Goal: Transaction & Acquisition: Download file/media

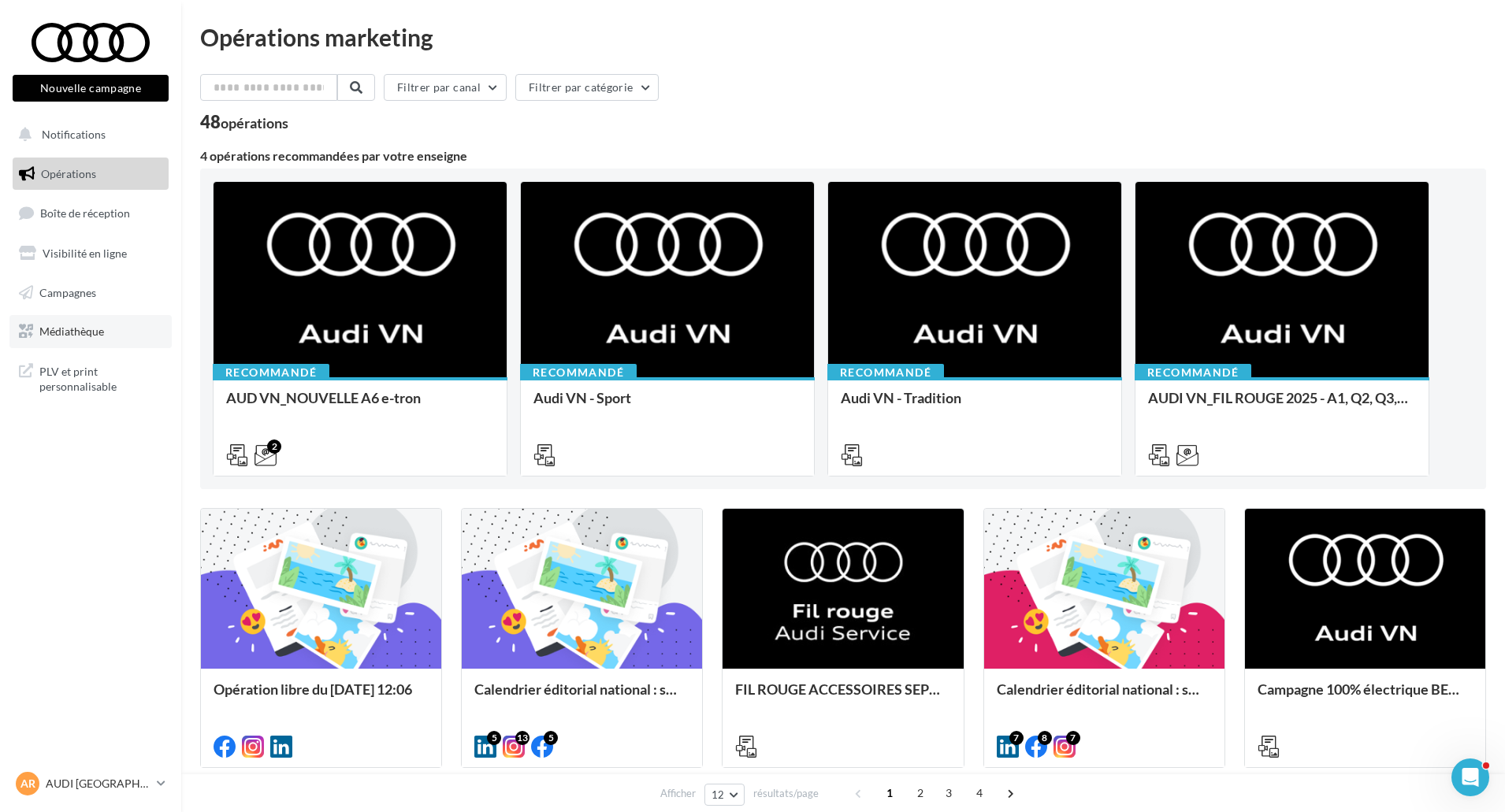
click at [116, 334] on link "Médiathèque" at bounding box center [91, 331] width 162 height 33
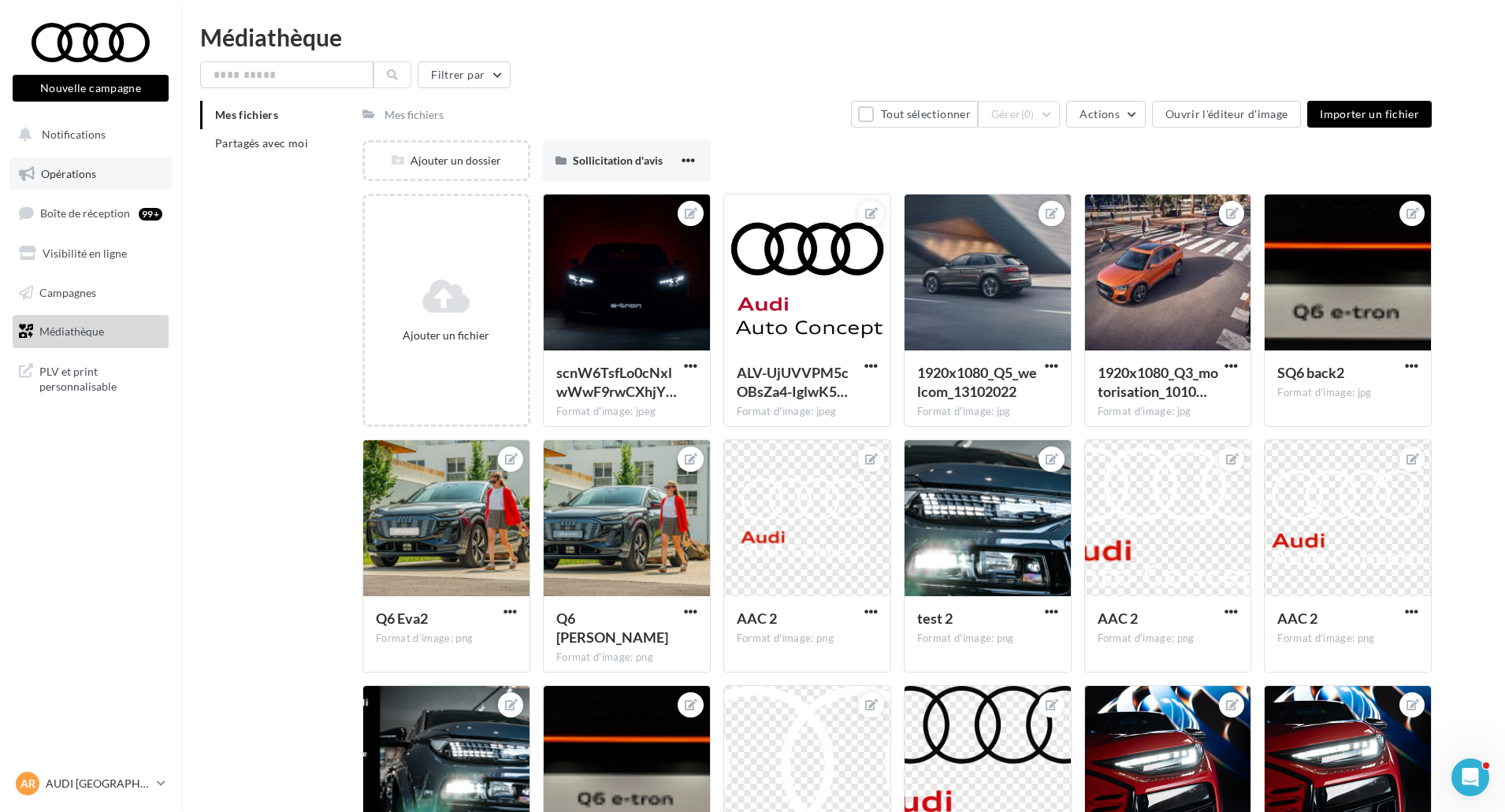
click at [103, 169] on link "Opérations" at bounding box center [91, 174] width 162 height 33
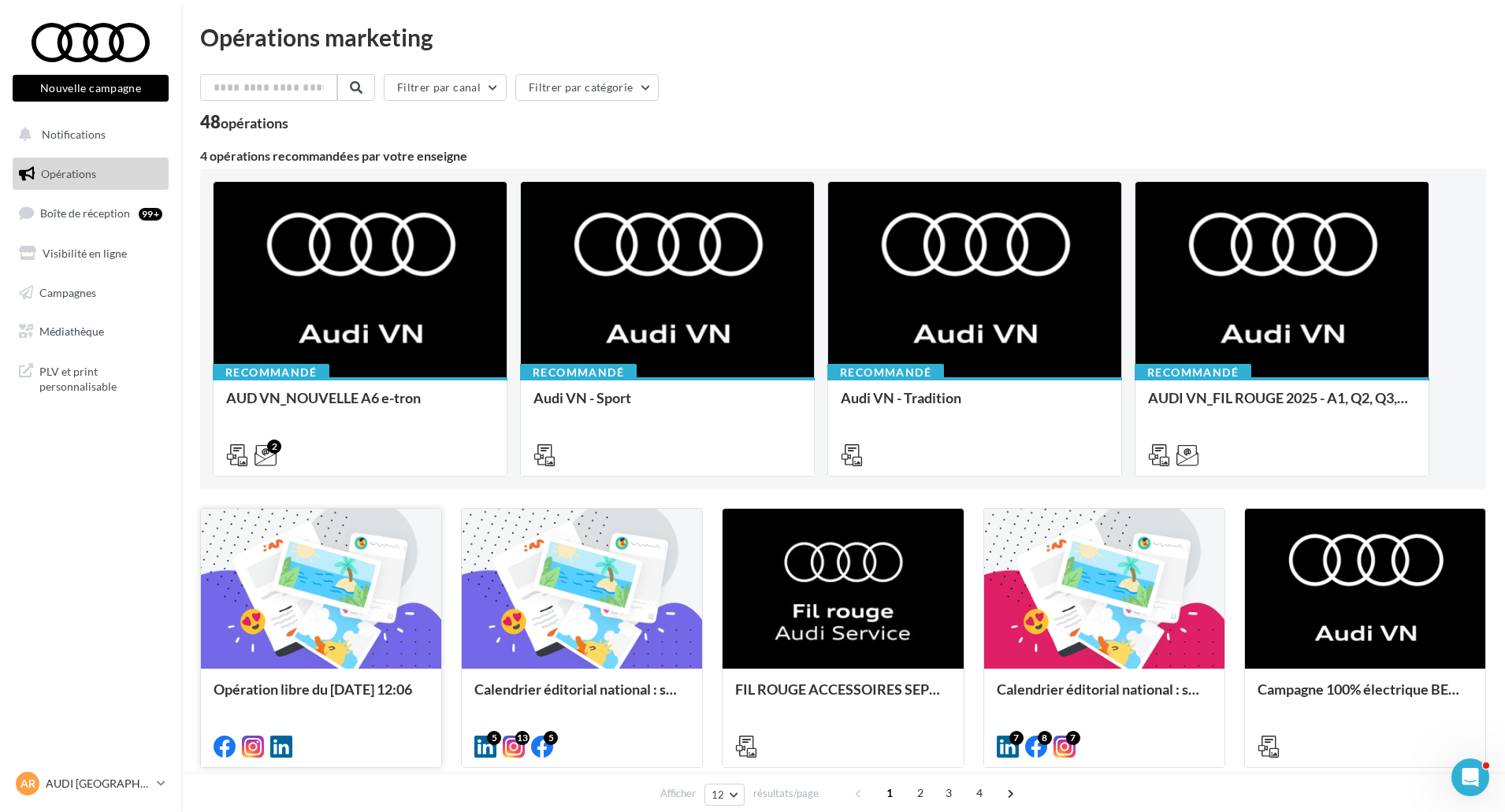
click at [352, 679] on div "Opération libre du [DATE] 12:06" at bounding box center [320, 716] width 240 height 96
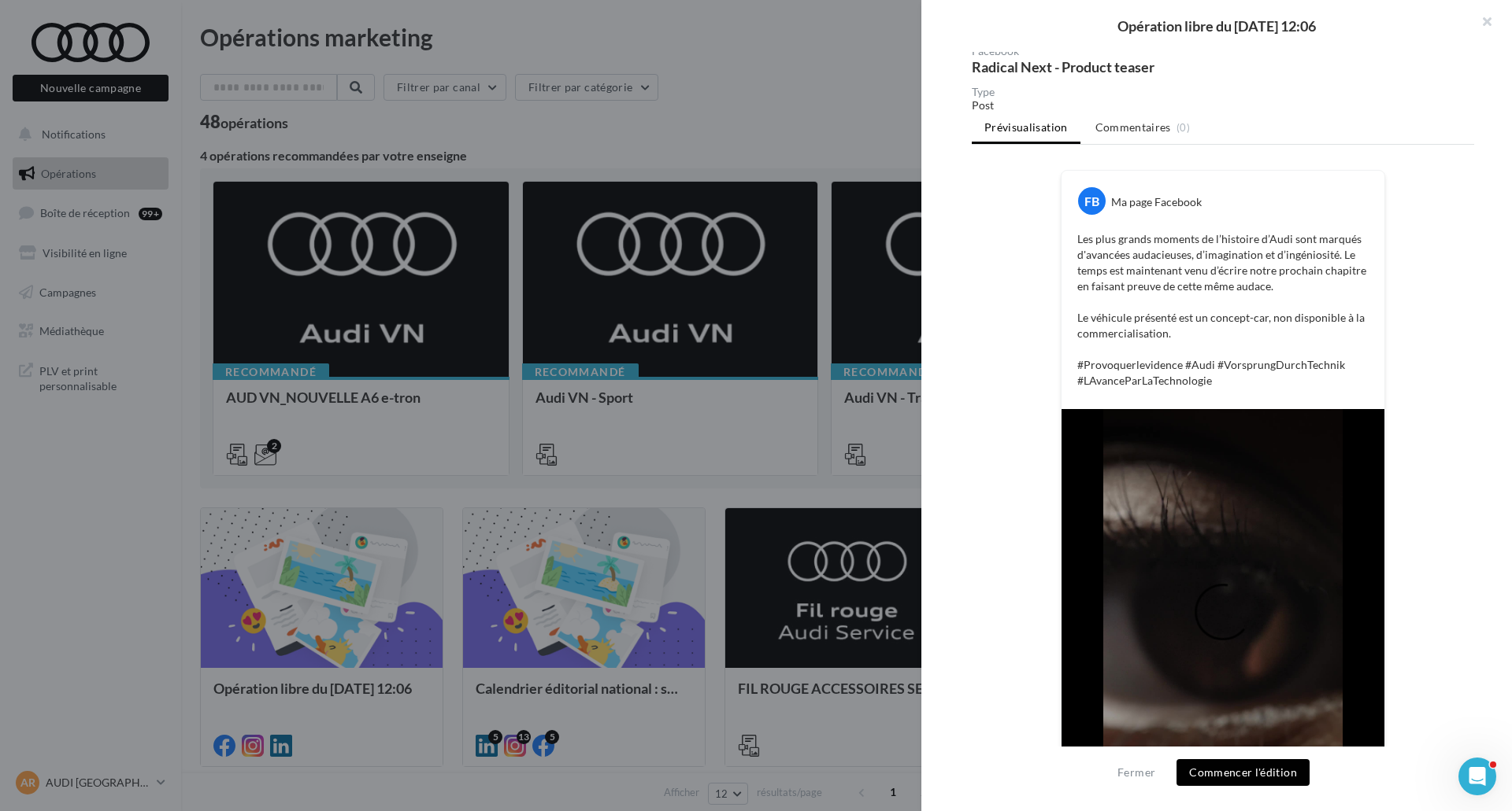
scroll to position [78, 0]
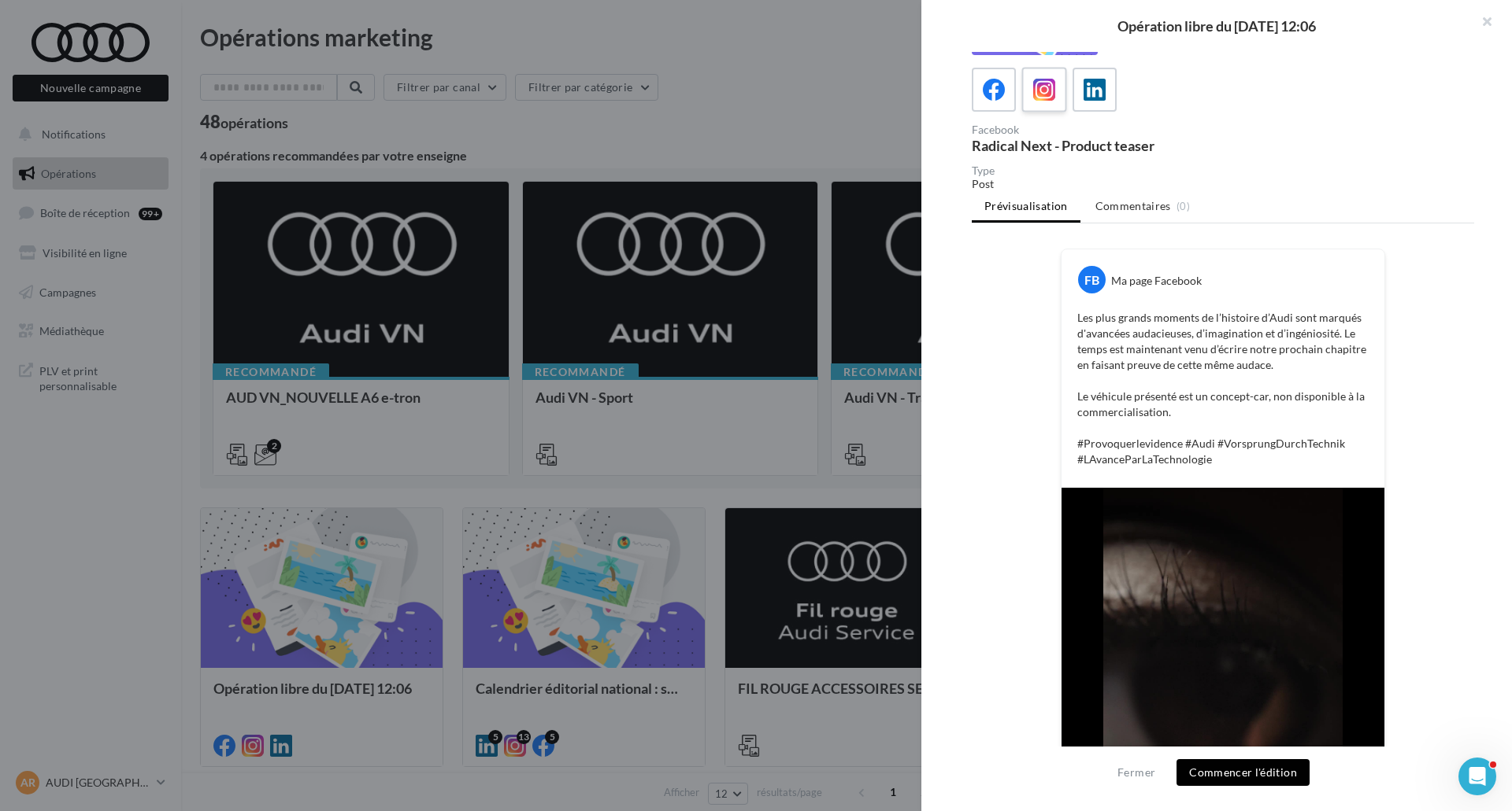
click at [1044, 107] on label at bounding box center [1044, 89] width 45 height 45
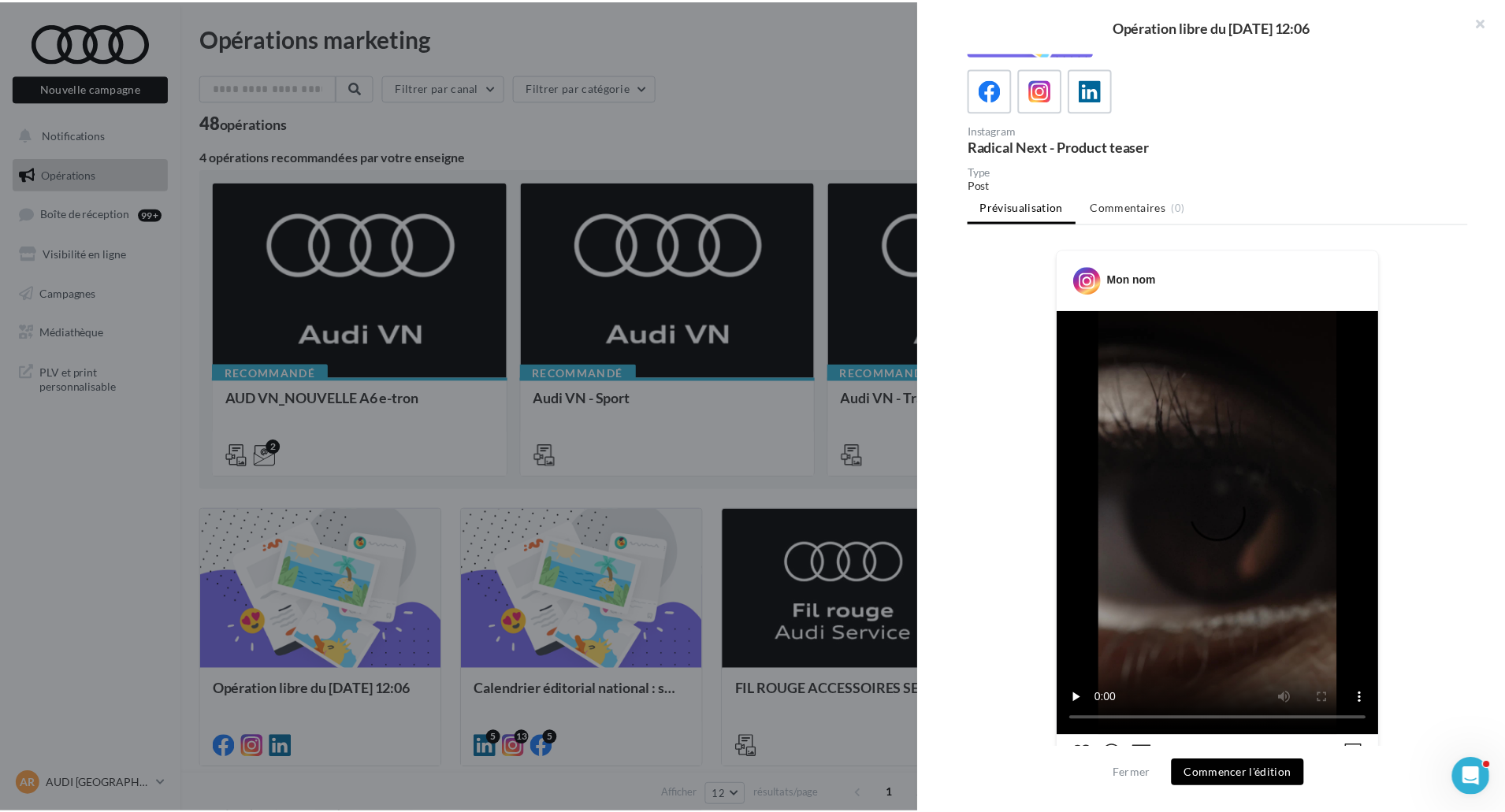
scroll to position [366, 0]
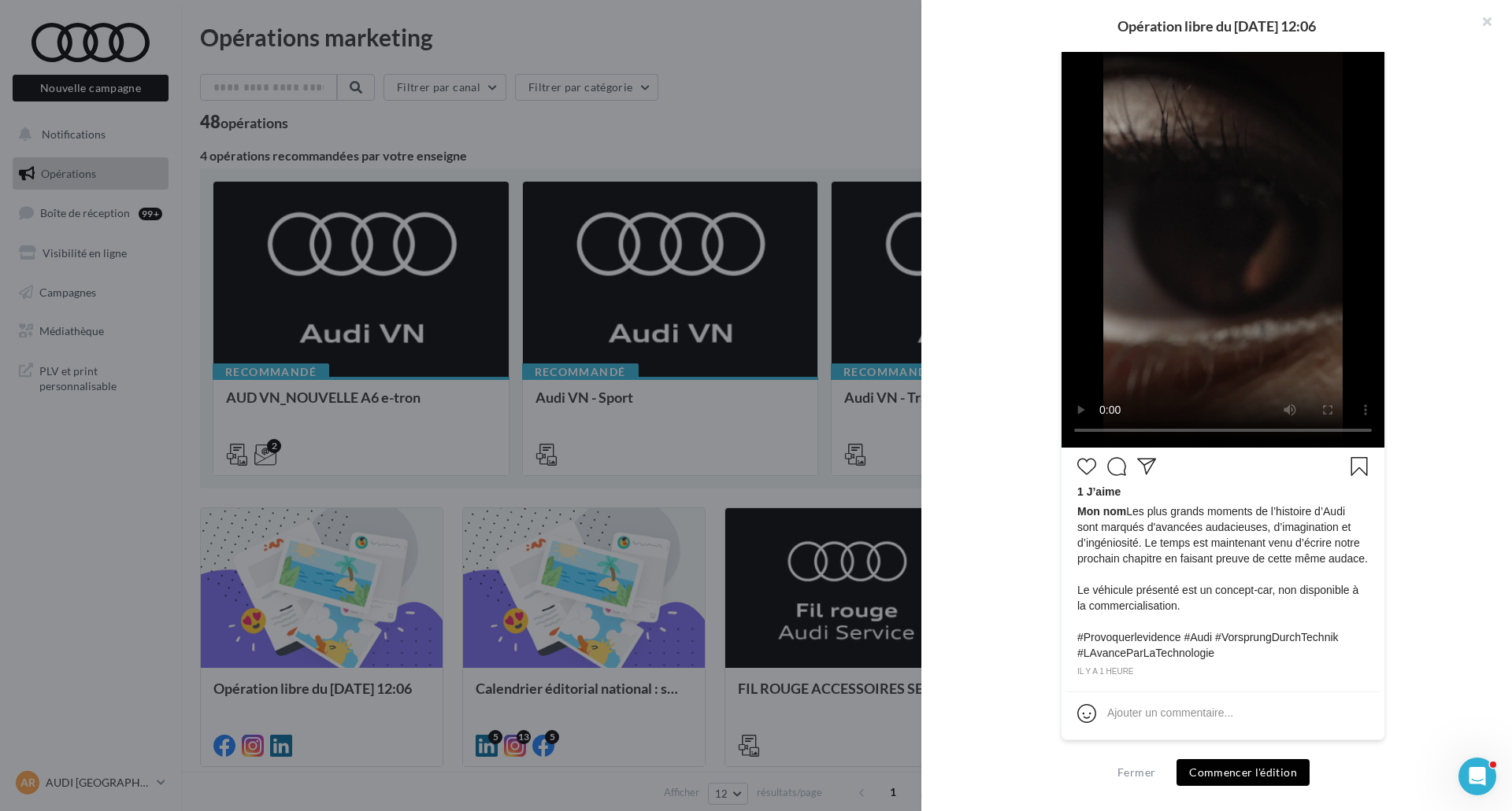
click at [668, 507] on div at bounding box center [756, 405] width 1512 height 811
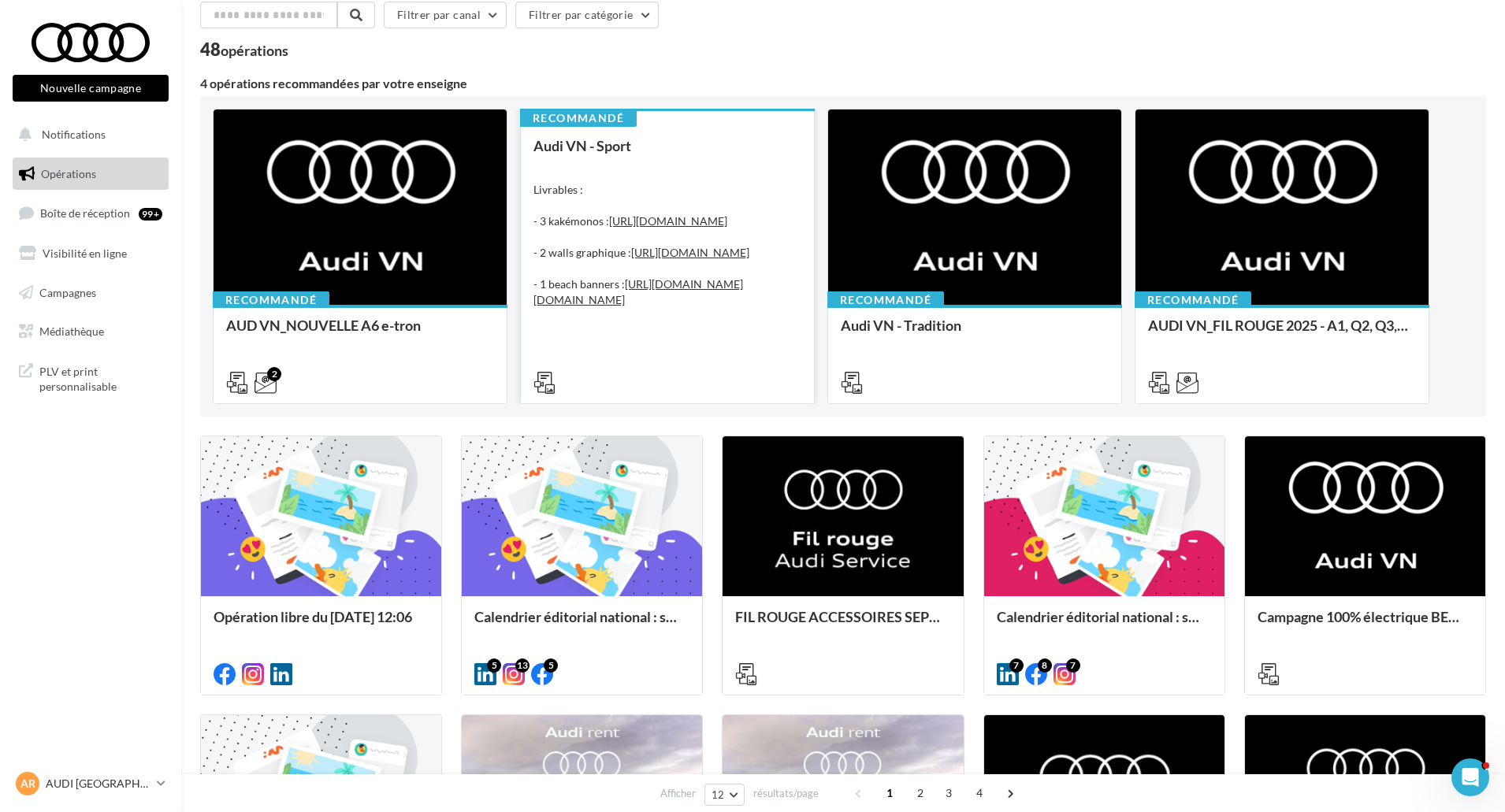
scroll to position [0, 0]
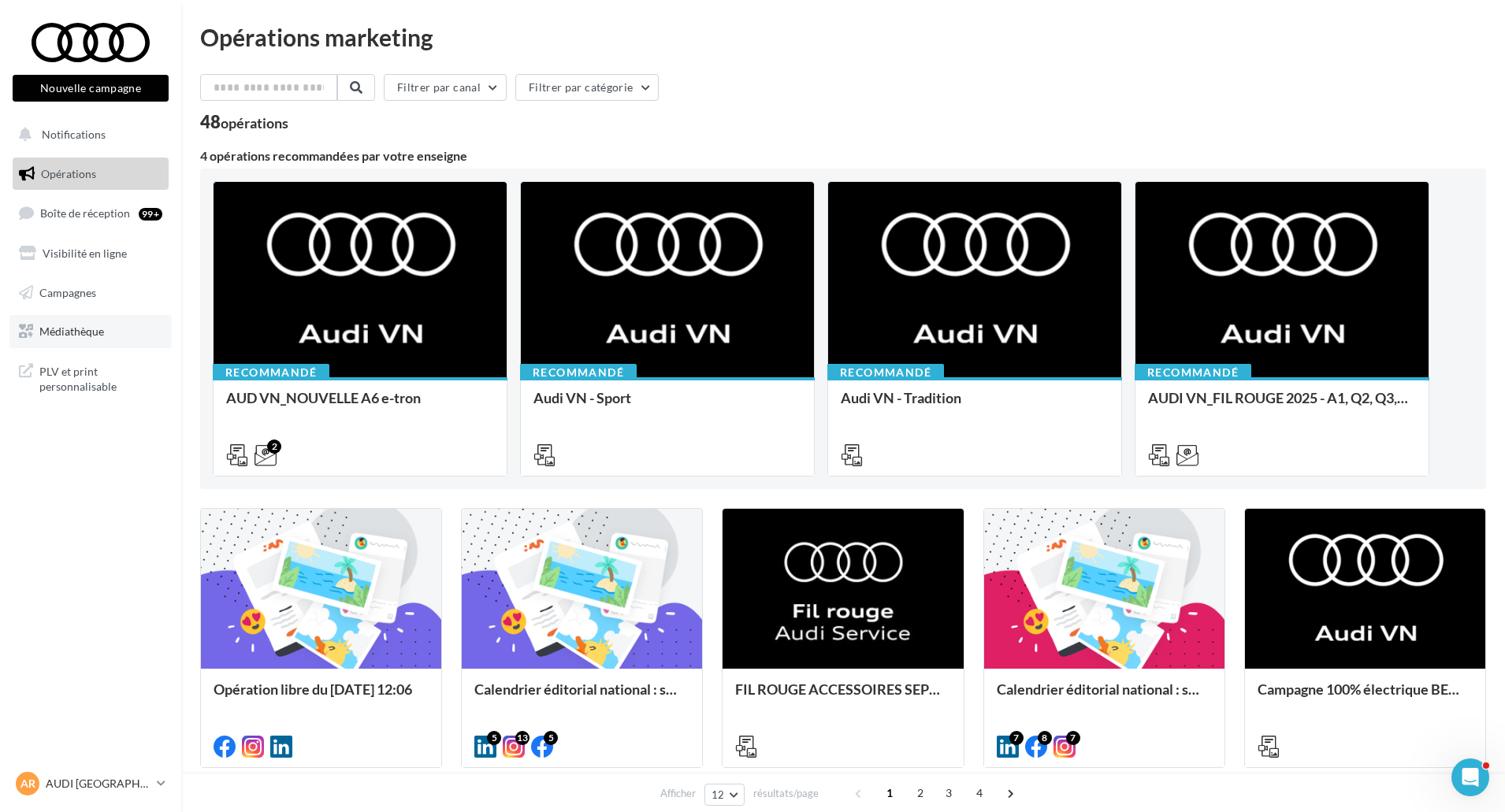
click at [116, 329] on link "Médiathèque" at bounding box center [91, 331] width 162 height 33
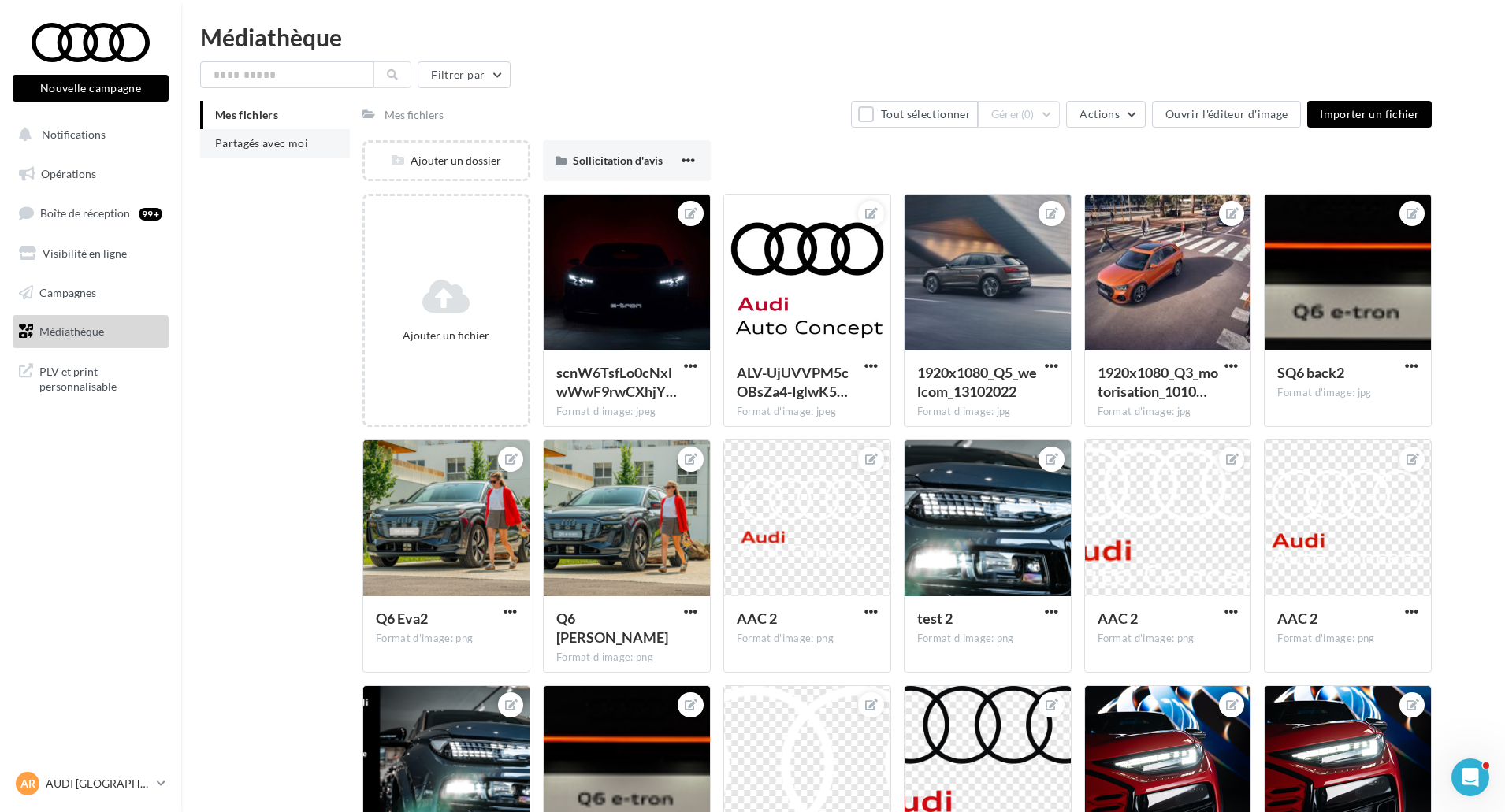
click at [292, 150] on li "Partagés avec moi" at bounding box center [274, 143] width 149 height 28
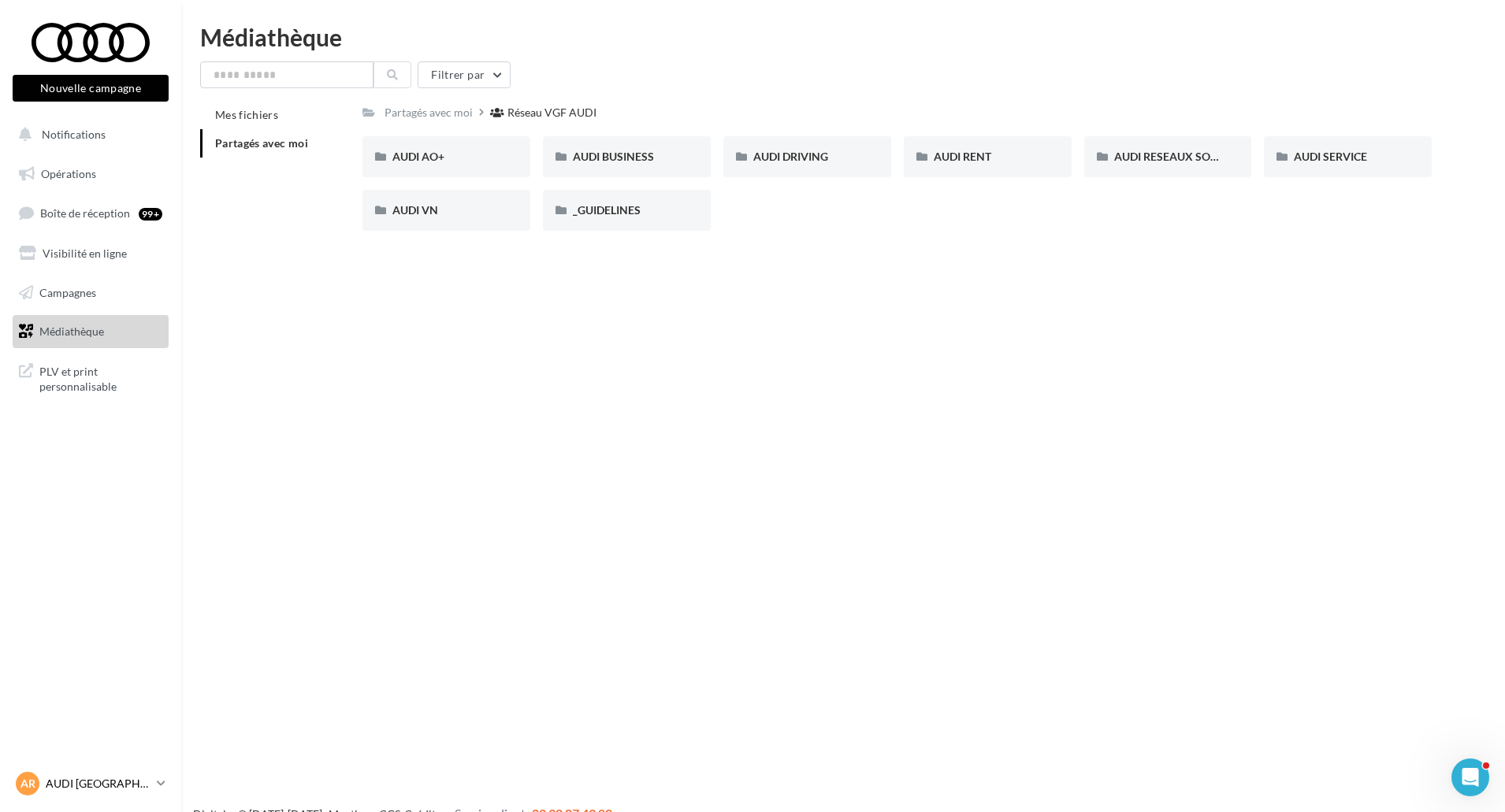
click at [101, 784] on p "AUDI [GEOGRAPHIC_DATA]" at bounding box center [98, 784] width 105 height 15
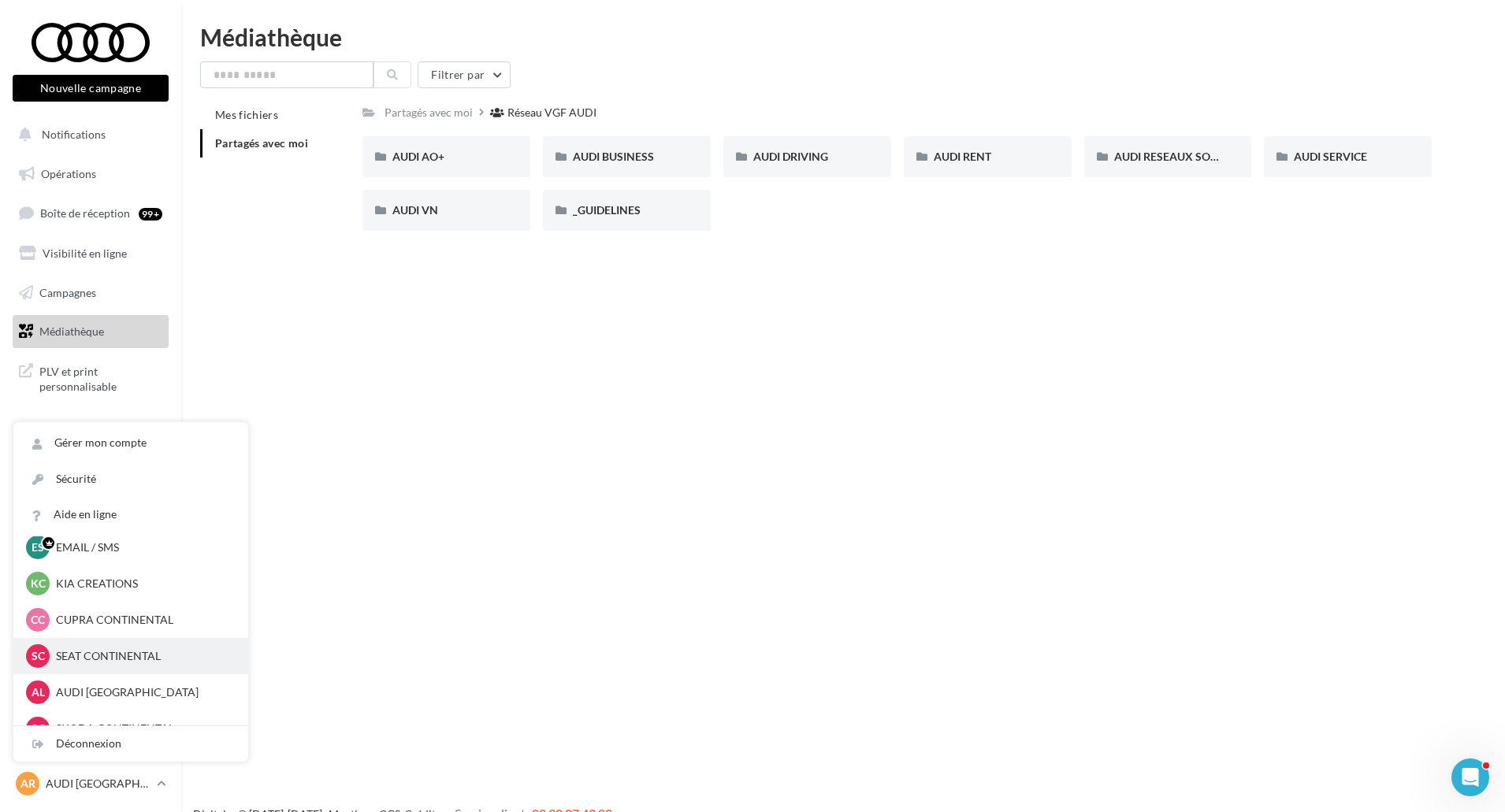
scroll to position [73, 0]
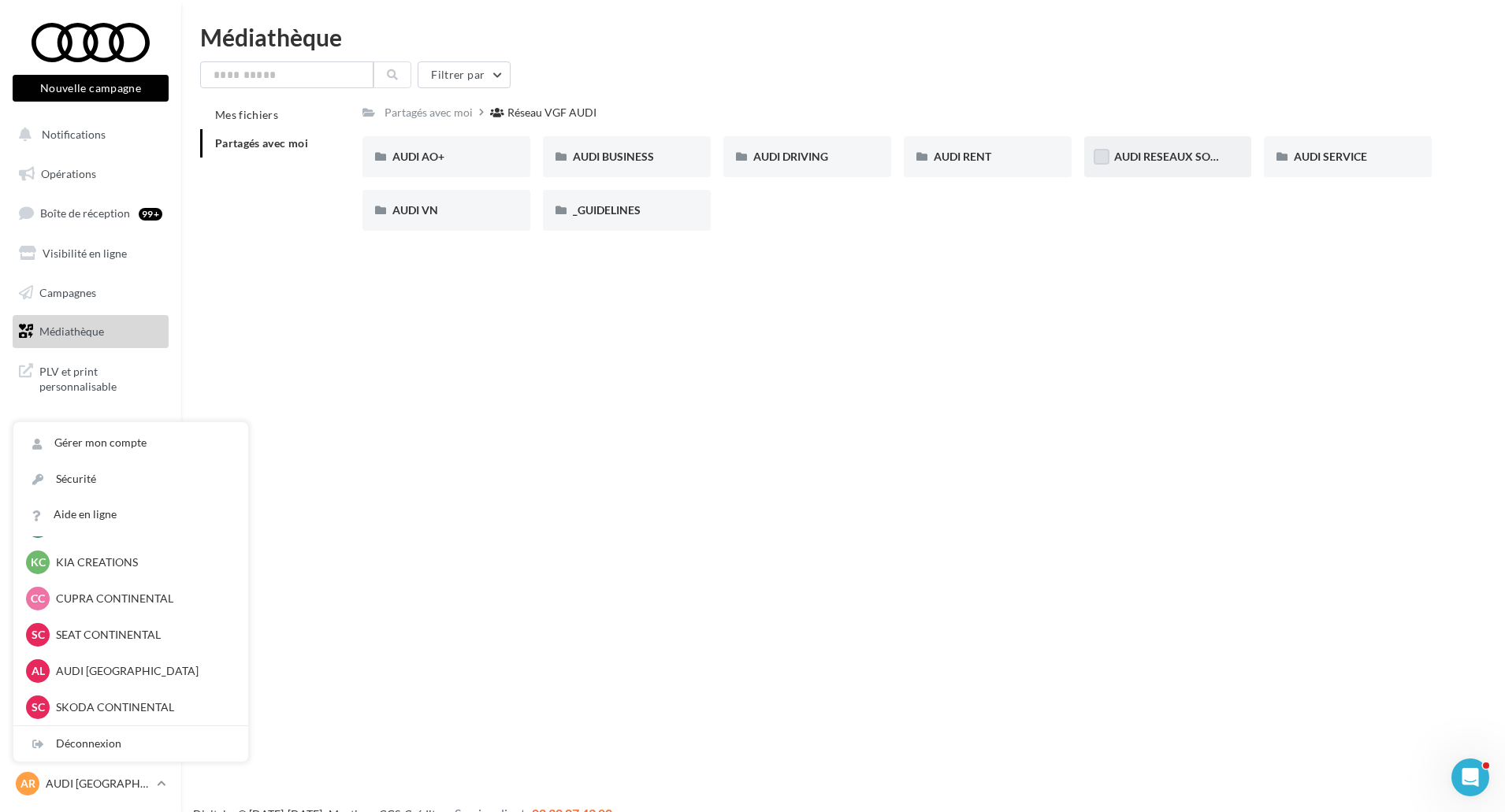
click at [1104, 165] on label at bounding box center [1102, 156] width 15 height 15
click at [1138, 155] on span "AUDI RESEAUX SOCIAUX" at bounding box center [1180, 156] width 130 height 14
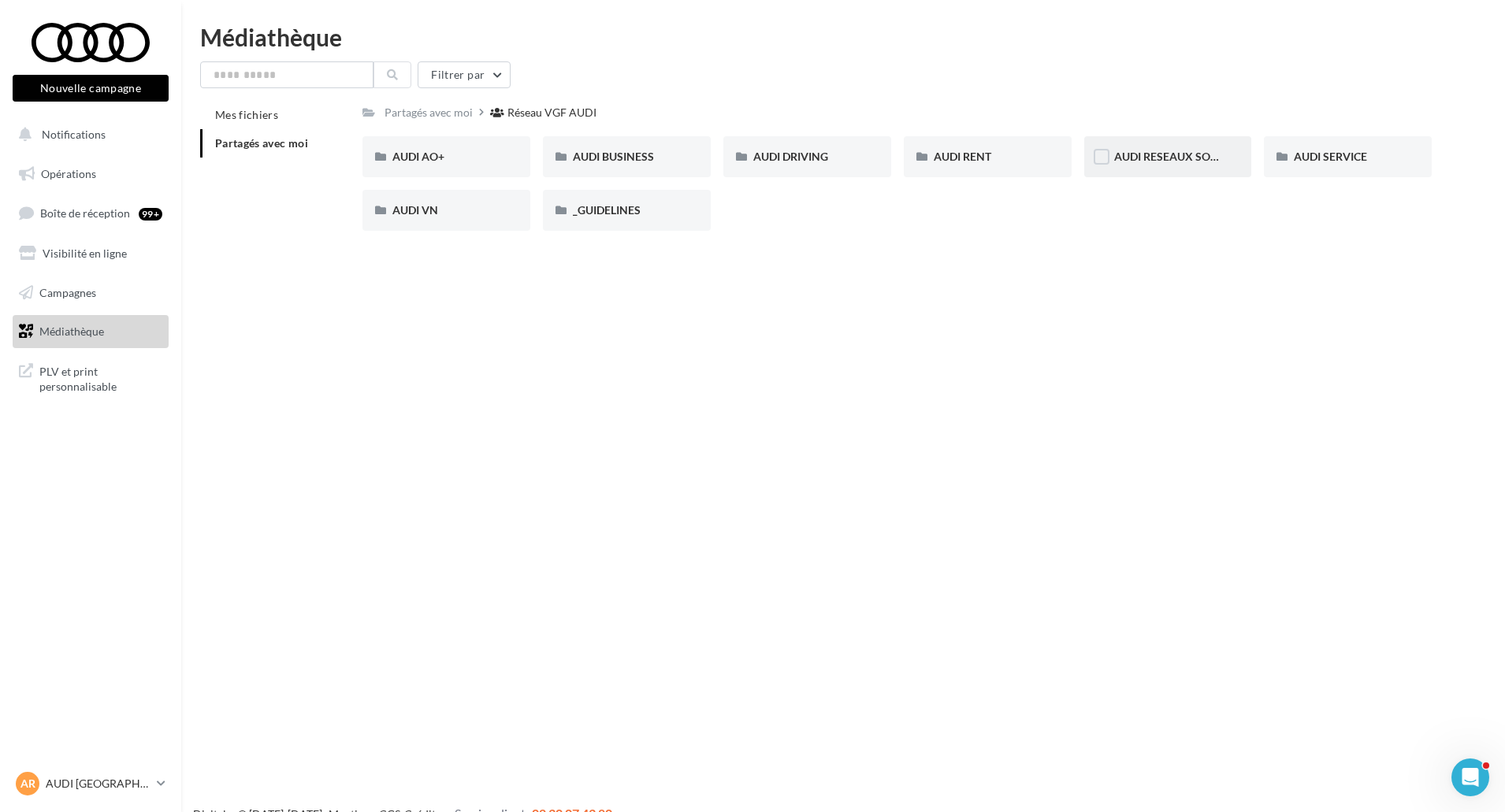
click at [1162, 147] on div "AUDI RESEAUX SOCIAUX" at bounding box center [1168, 157] width 168 height 41
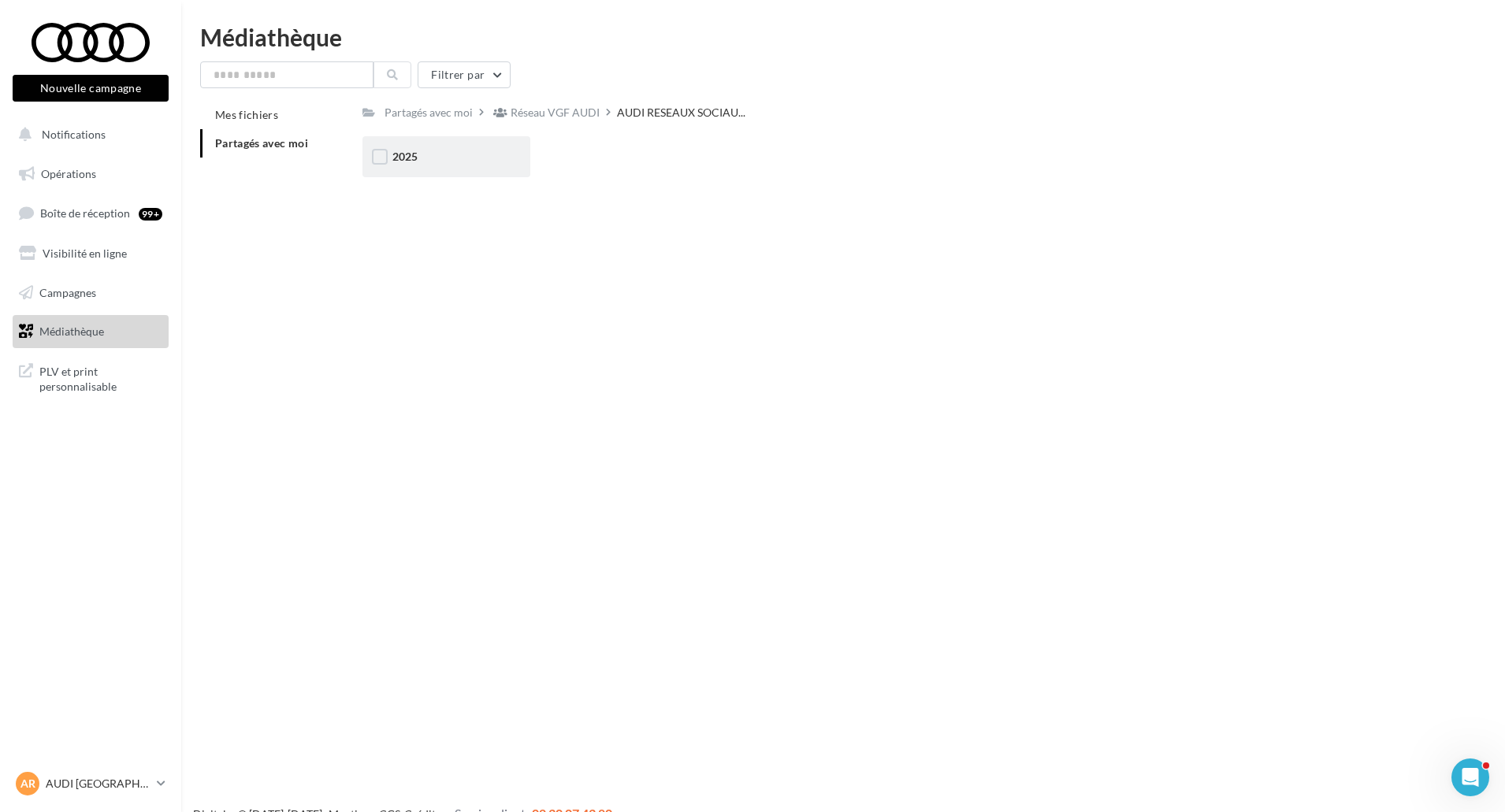
click at [453, 158] on div "2025" at bounding box center [447, 156] width 108 height 15
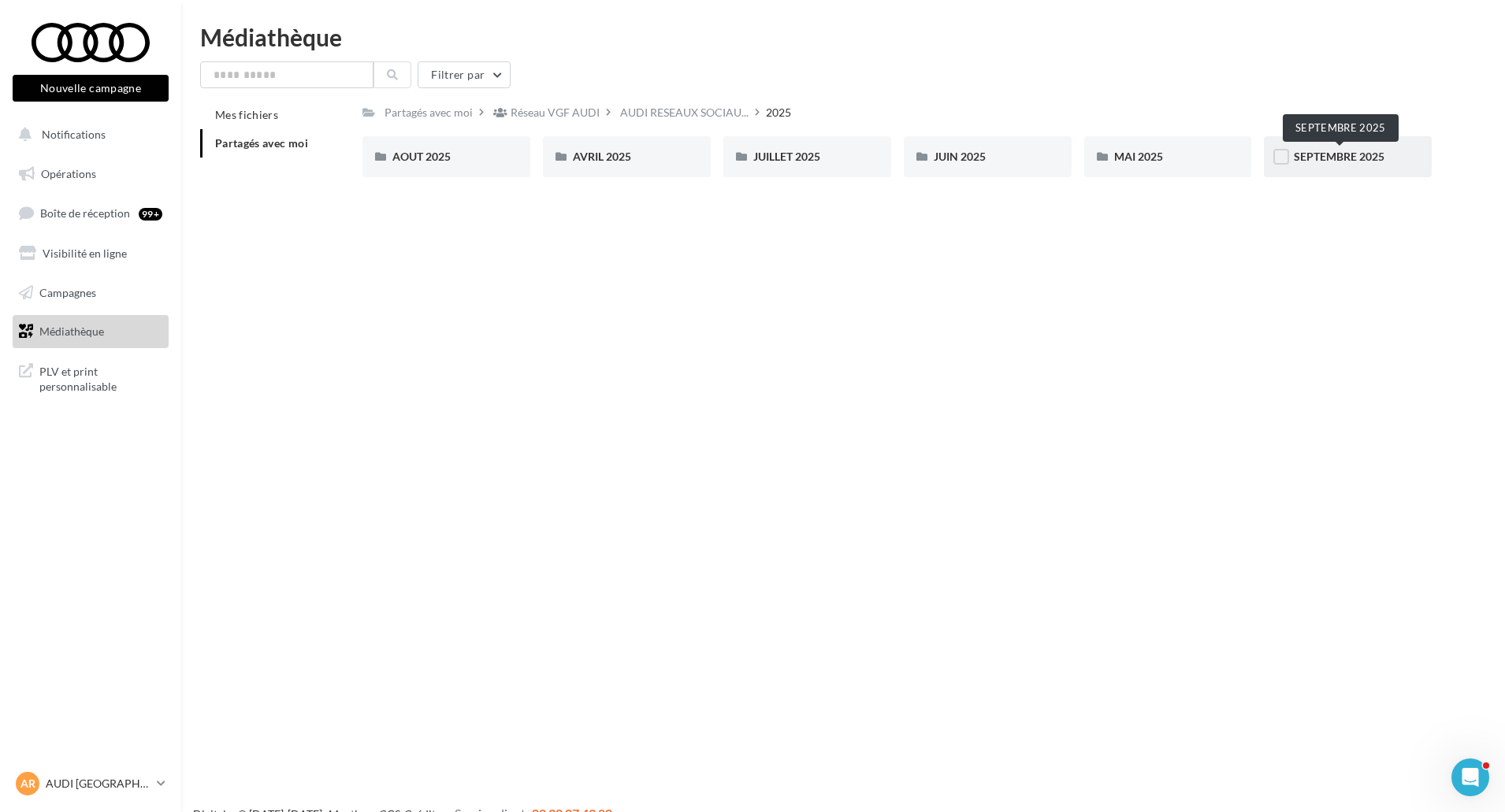
click at [1376, 163] on span "SEPTEMBRE 2025" at bounding box center [1339, 156] width 91 height 14
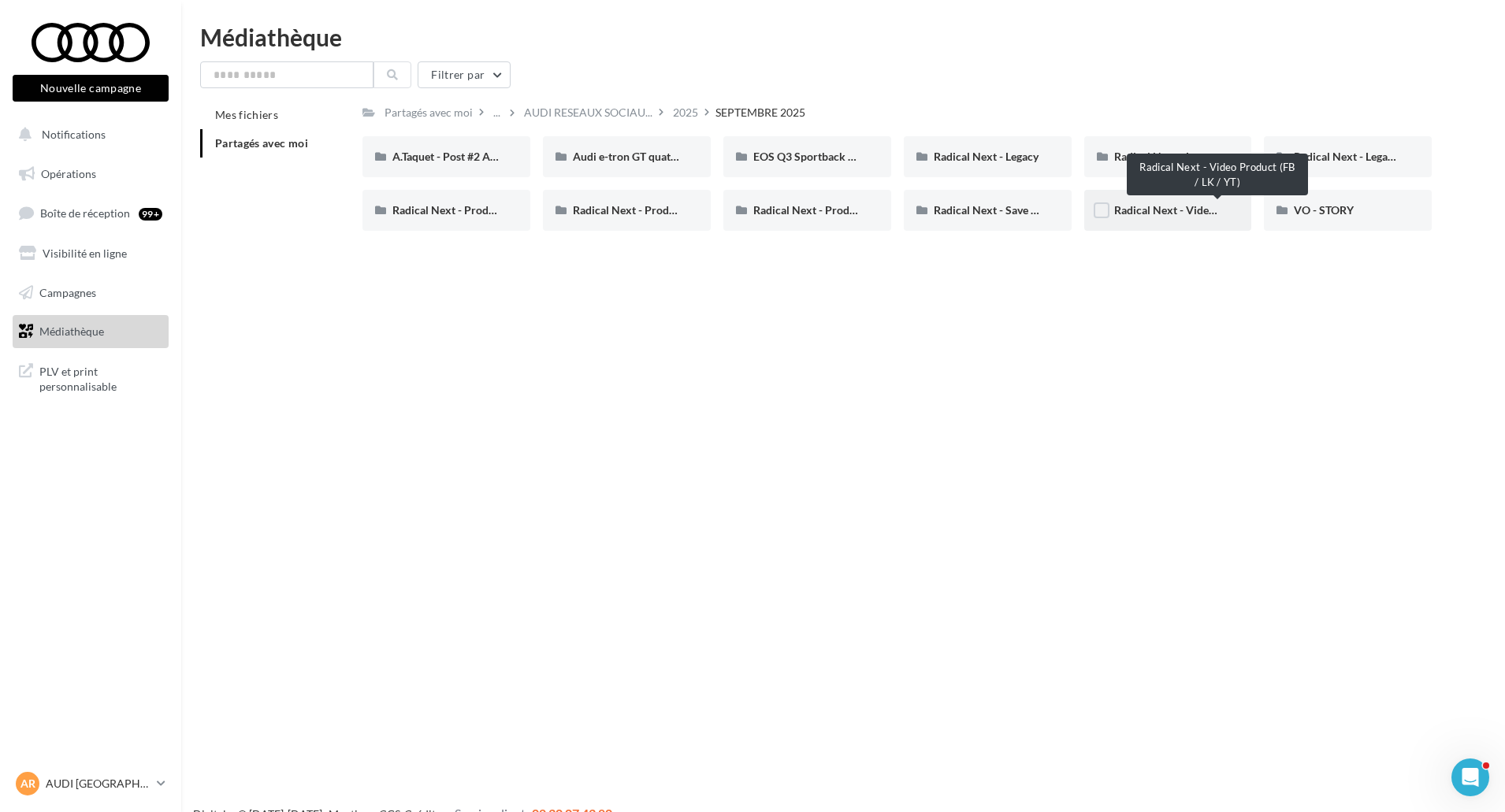
click at [1180, 215] on span "Radical Next - Video Product (FB / LK / YT)" at bounding box center [1219, 210] width 209 height 14
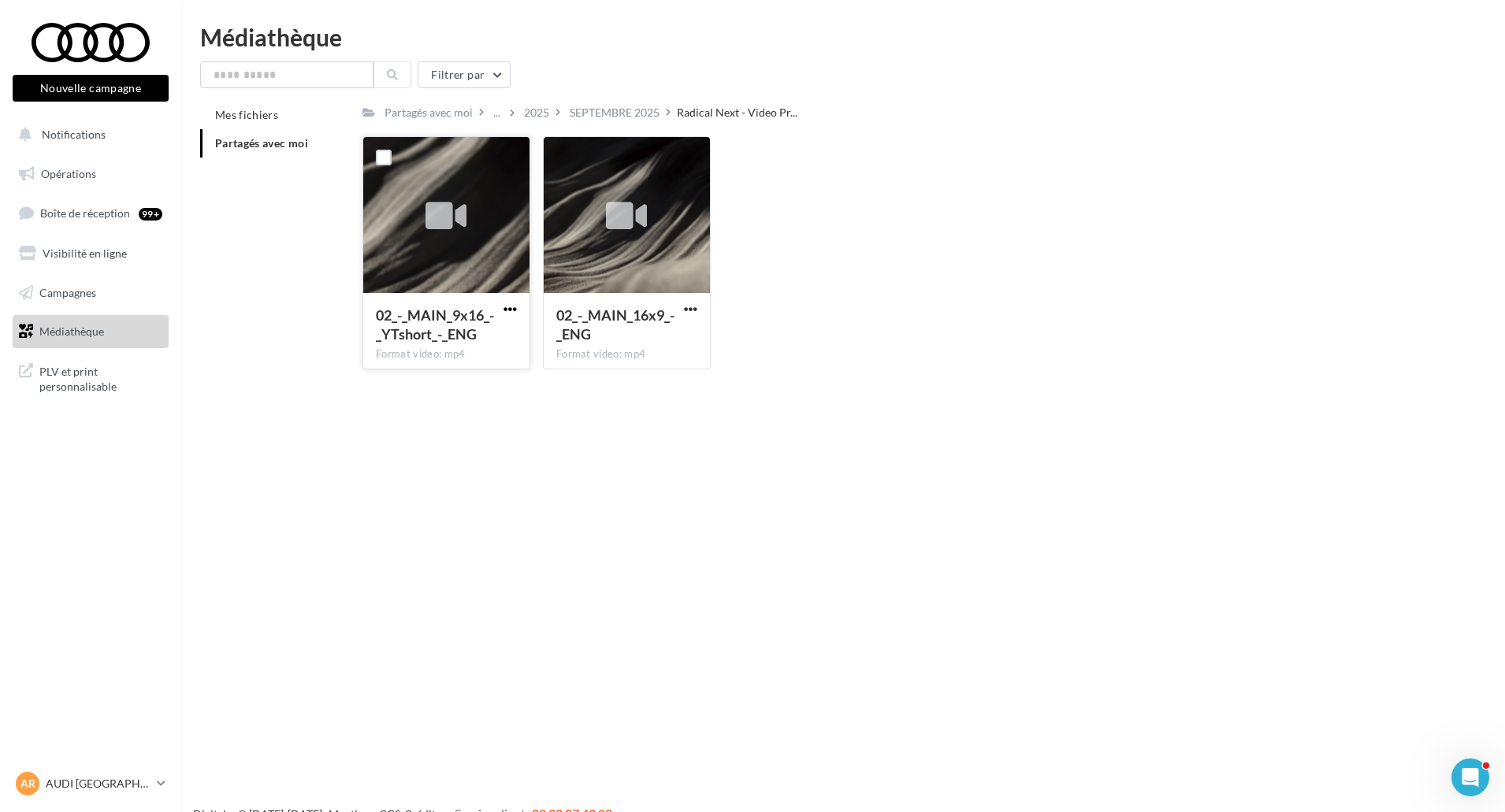
click at [508, 311] on span "button" at bounding box center [511, 309] width 14 height 14
click at [505, 342] on button "Télécharger" at bounding box center [441, 341] width 158 height 41
click at [612, 109] on div "SEPTEMBRE 2025" at bounding box center [614, 113] width 90 height 15
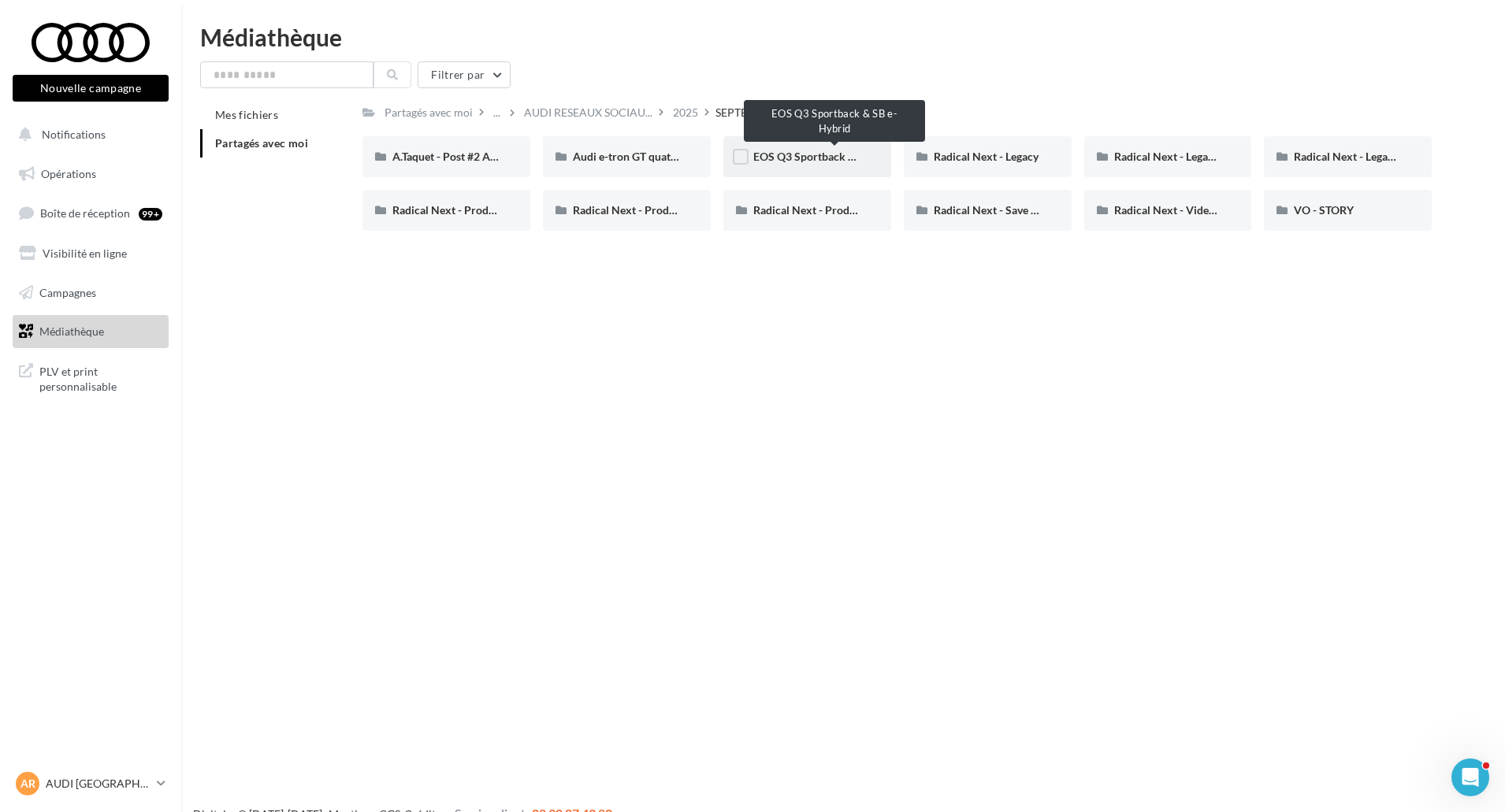
click at [829, 161] on span "EOS Q3 Sportback & SB e-Hybrid" at bounding box center [835, 156] width 165 height 14
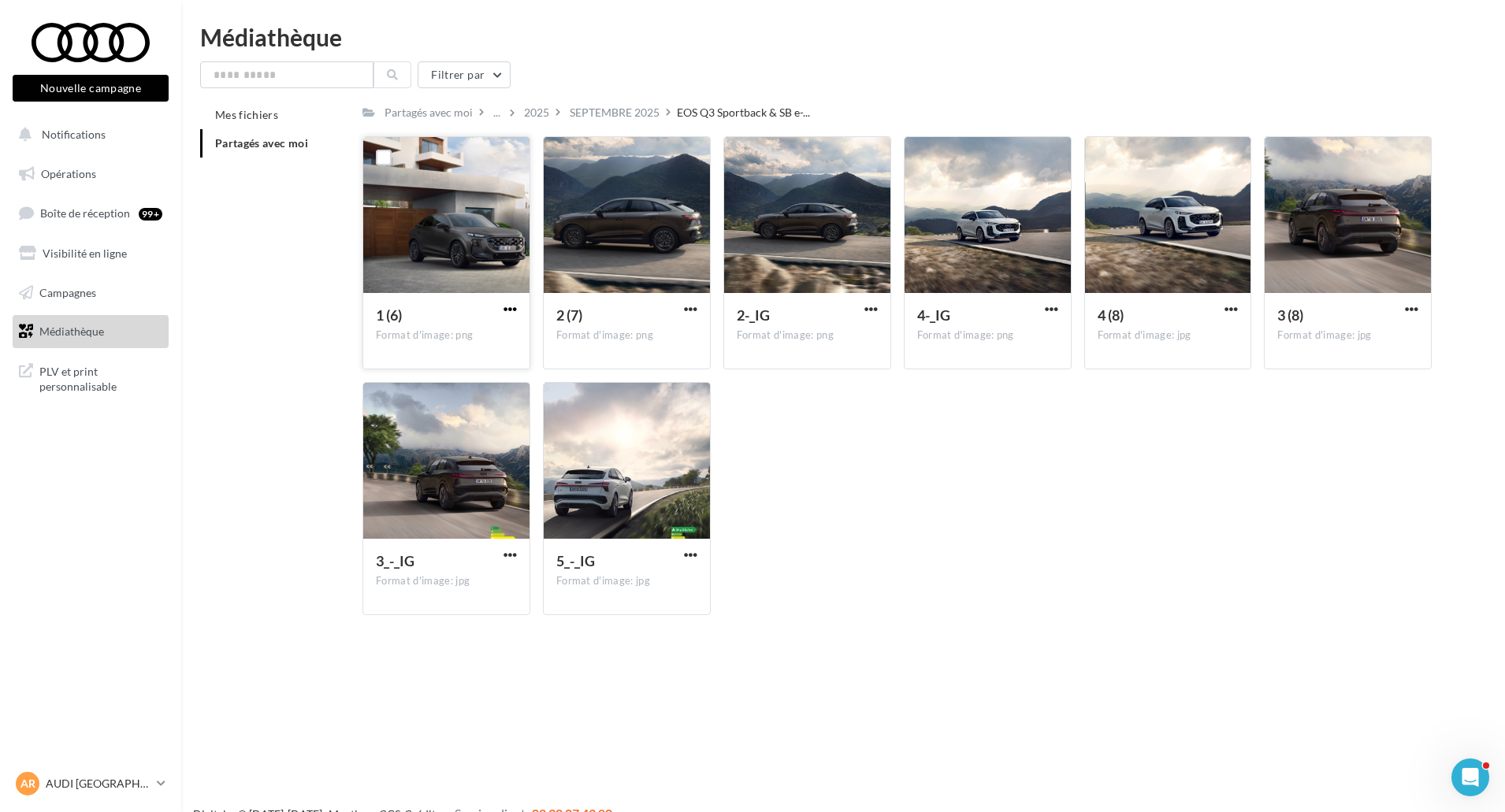
click at [507, 311] on span "button" at bounding box center [511, 309] width 14 height 14
click at [507, 331] on button "Télécharger" at bounding box center [441, 341] width 158 height 41
click at [697, 307] on span "button" at bounding box center [691, 309] width 14 height 14
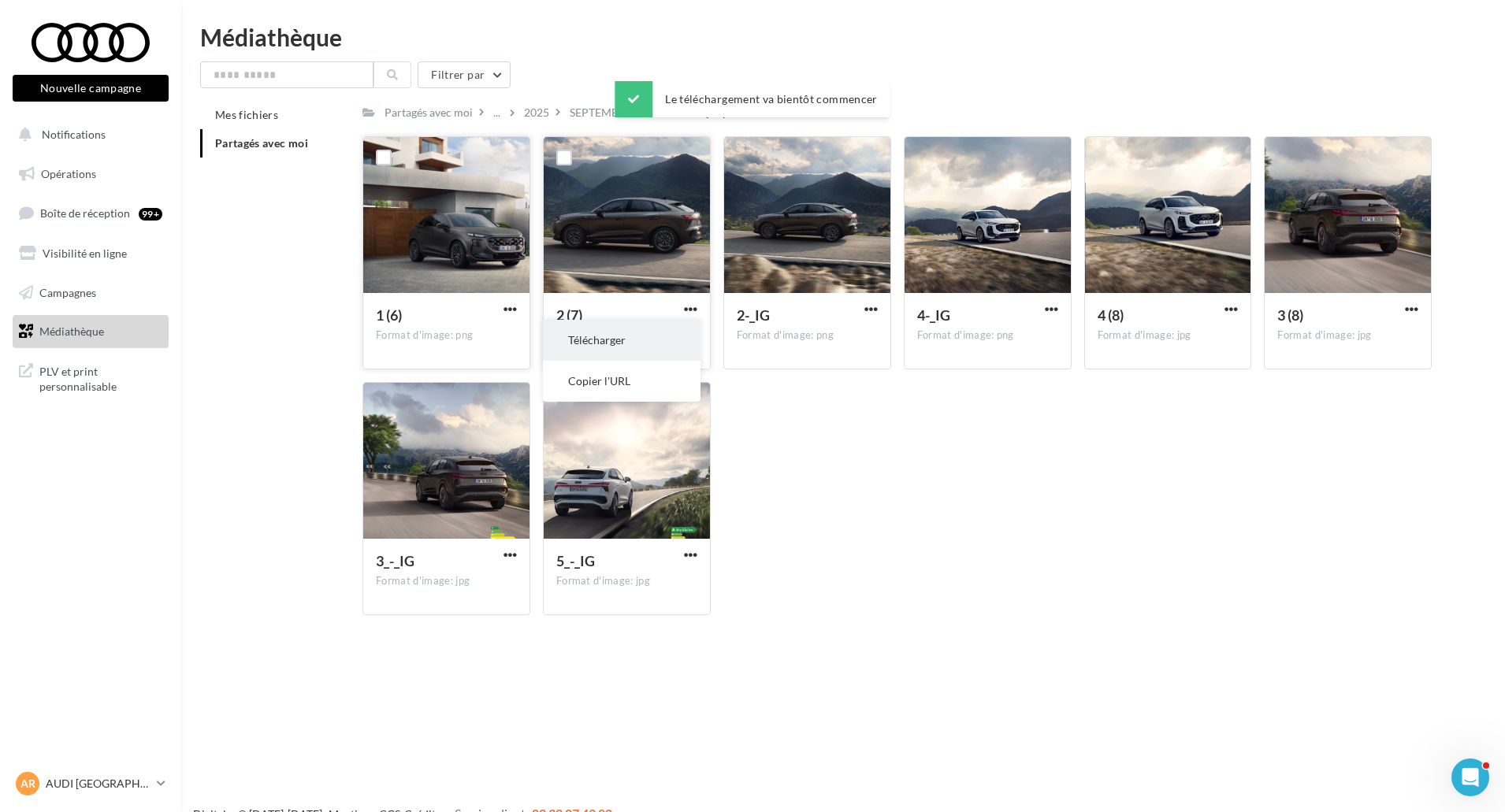
click at [682, 338] on button "Télécharger" at bounding box center [622, 341] width 158 height 41
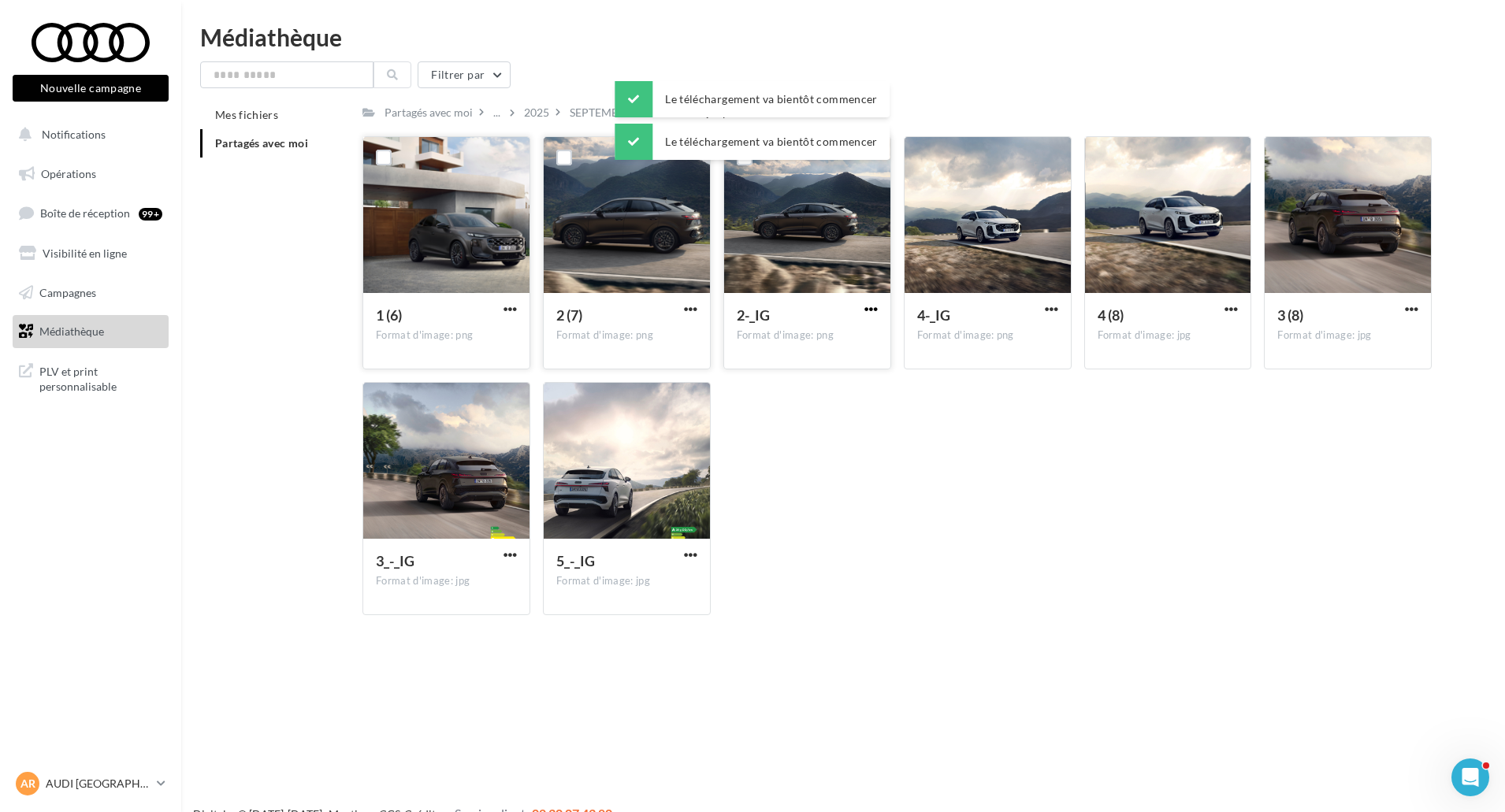
click at [867, 311] on span "button" at bounding box center [871, 309] width 14 height 14
click at [846, 333] on button "Télécharger" at bounding box center [802, 341] width 158 height 41
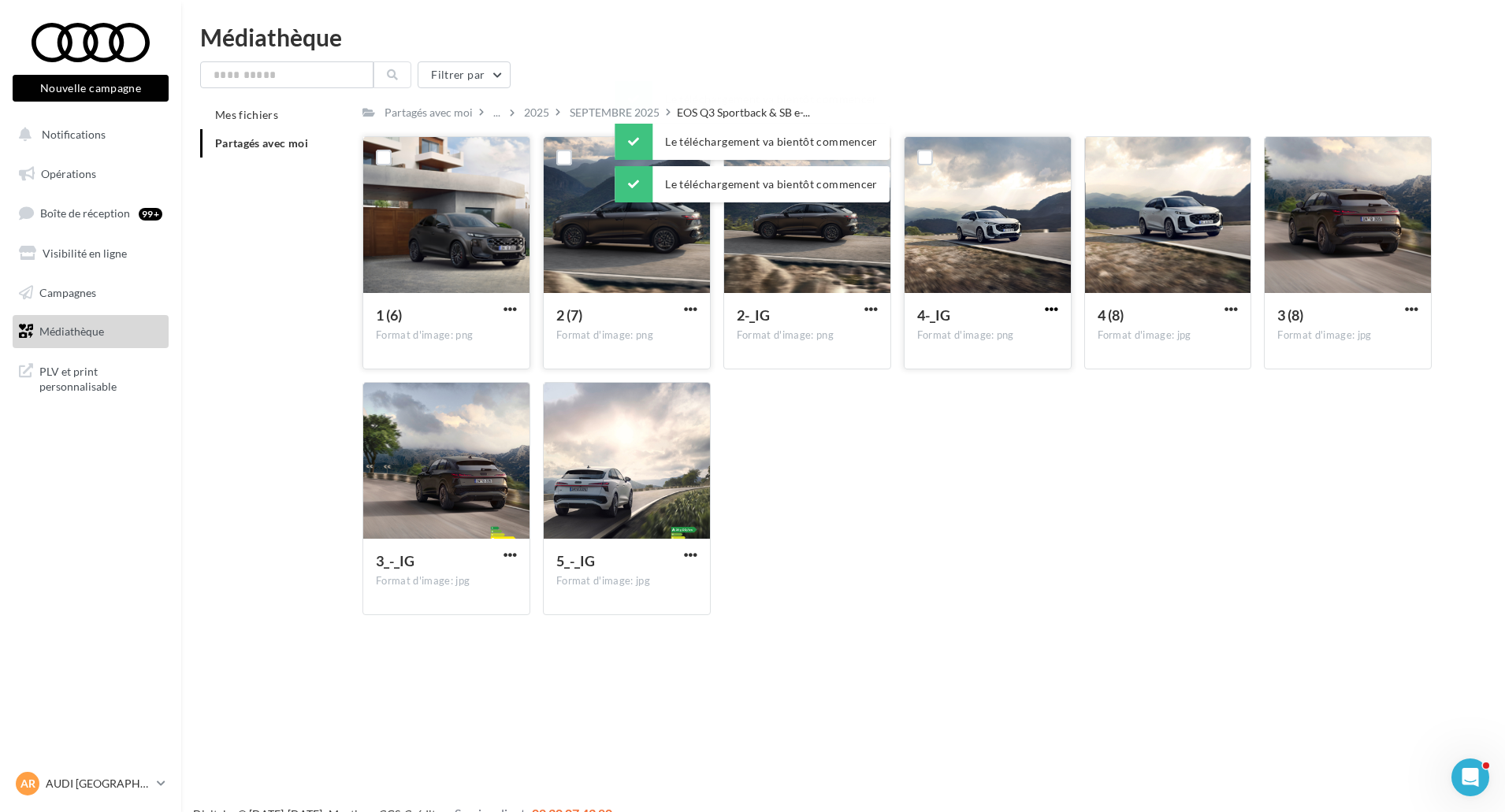
click at [1051, 311] on span "button" at bounding box center [1052, 309] width 14 height 14
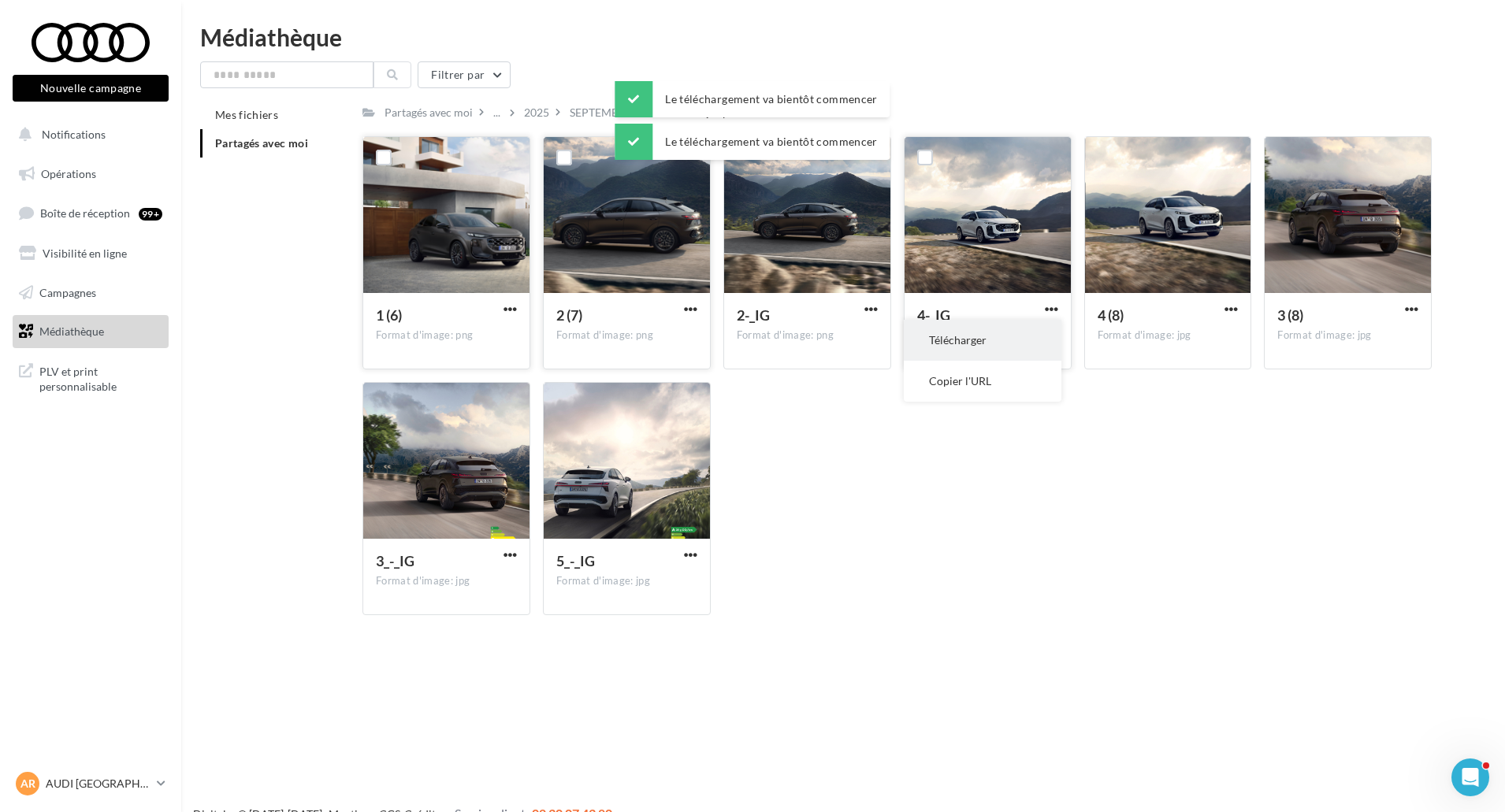
click at [1023, 335] on button "Télécharger" at bounding box center [982, 341] width 158 height 41
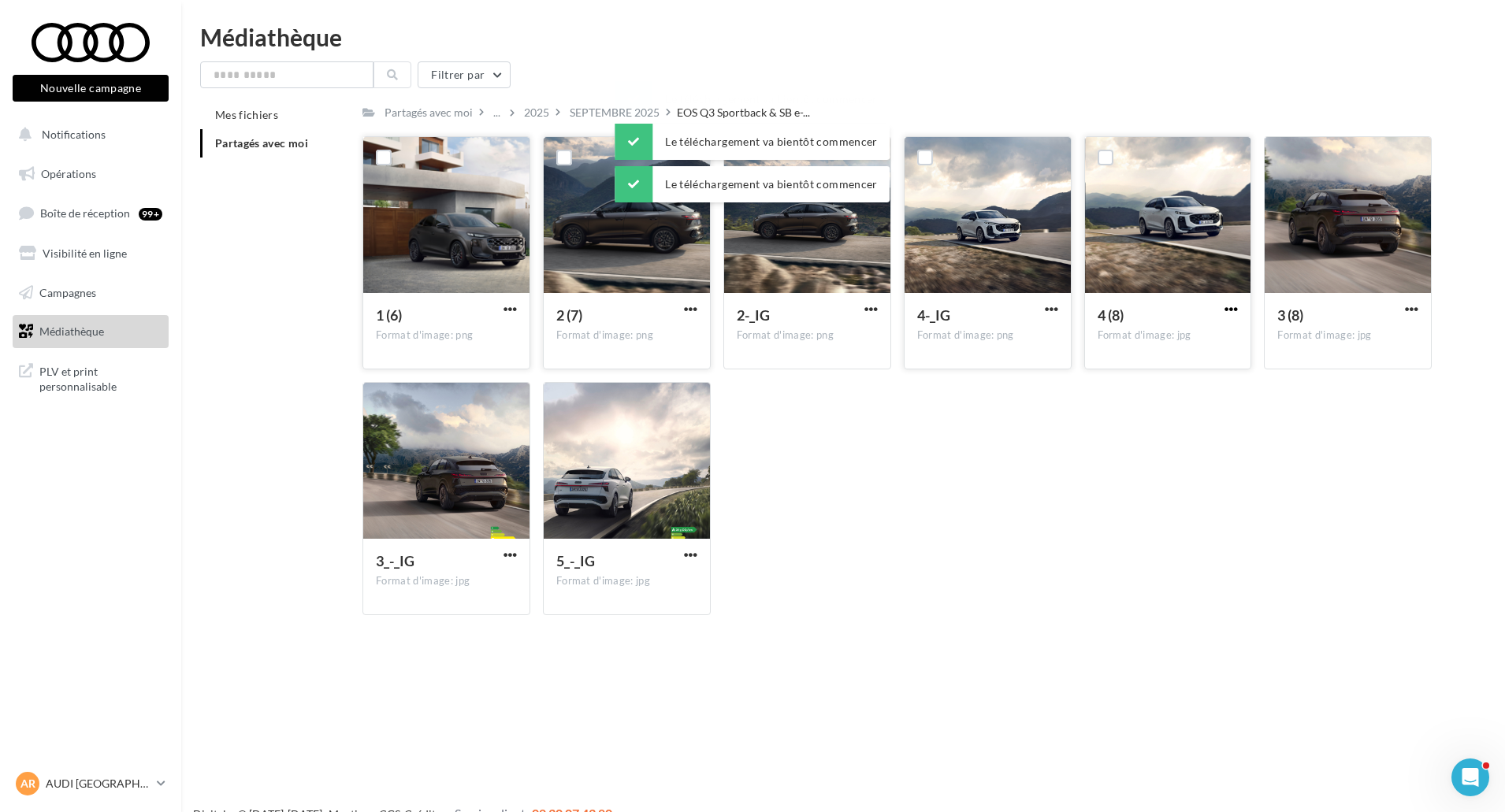
click at [1235, 307] on span "button" at bounding box center [1232, 309] width 14 height 14
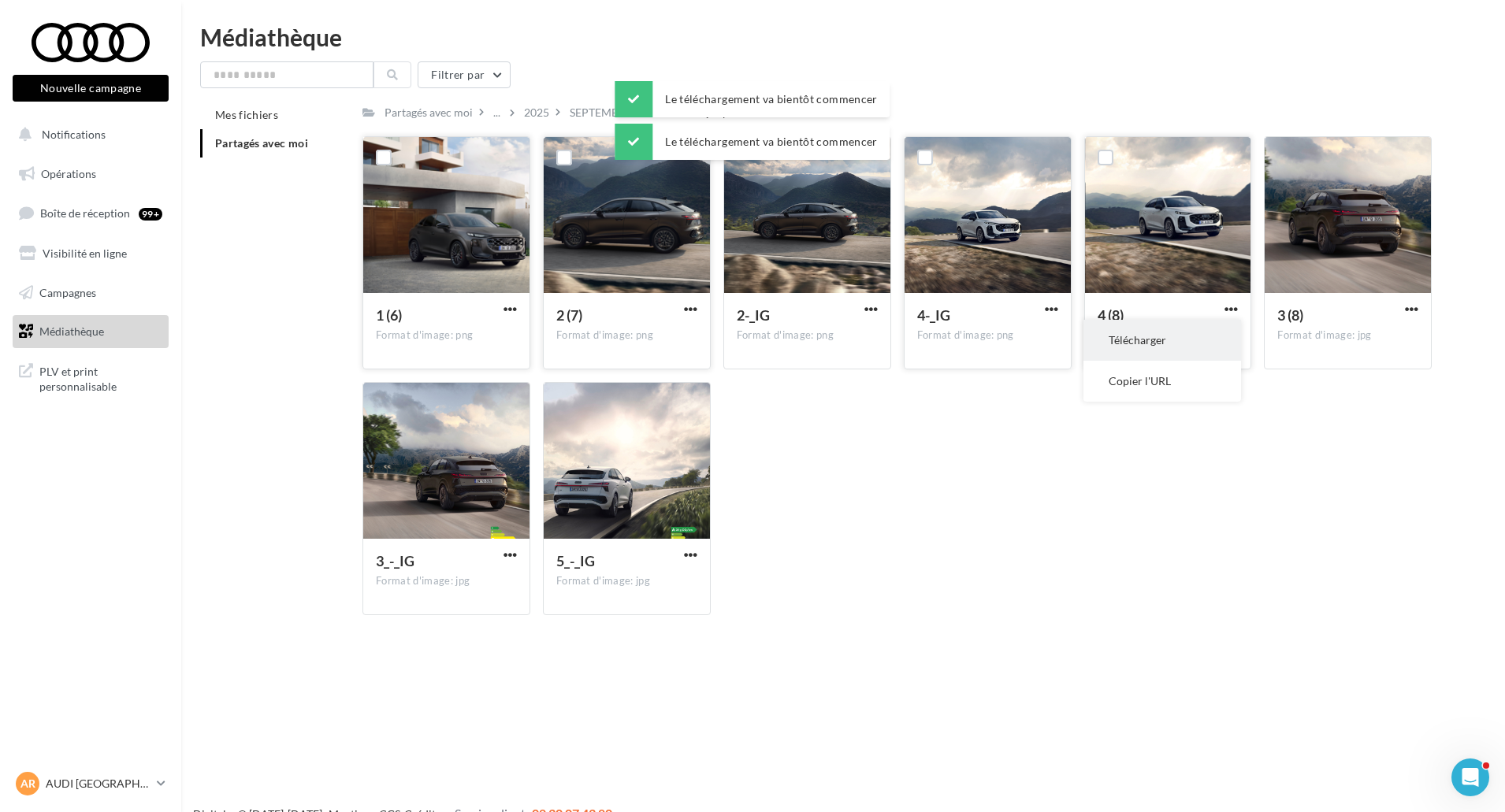
click at [1199, 328] on button "Télécharger" at bounding box center [1162, 341] width 158 height 41
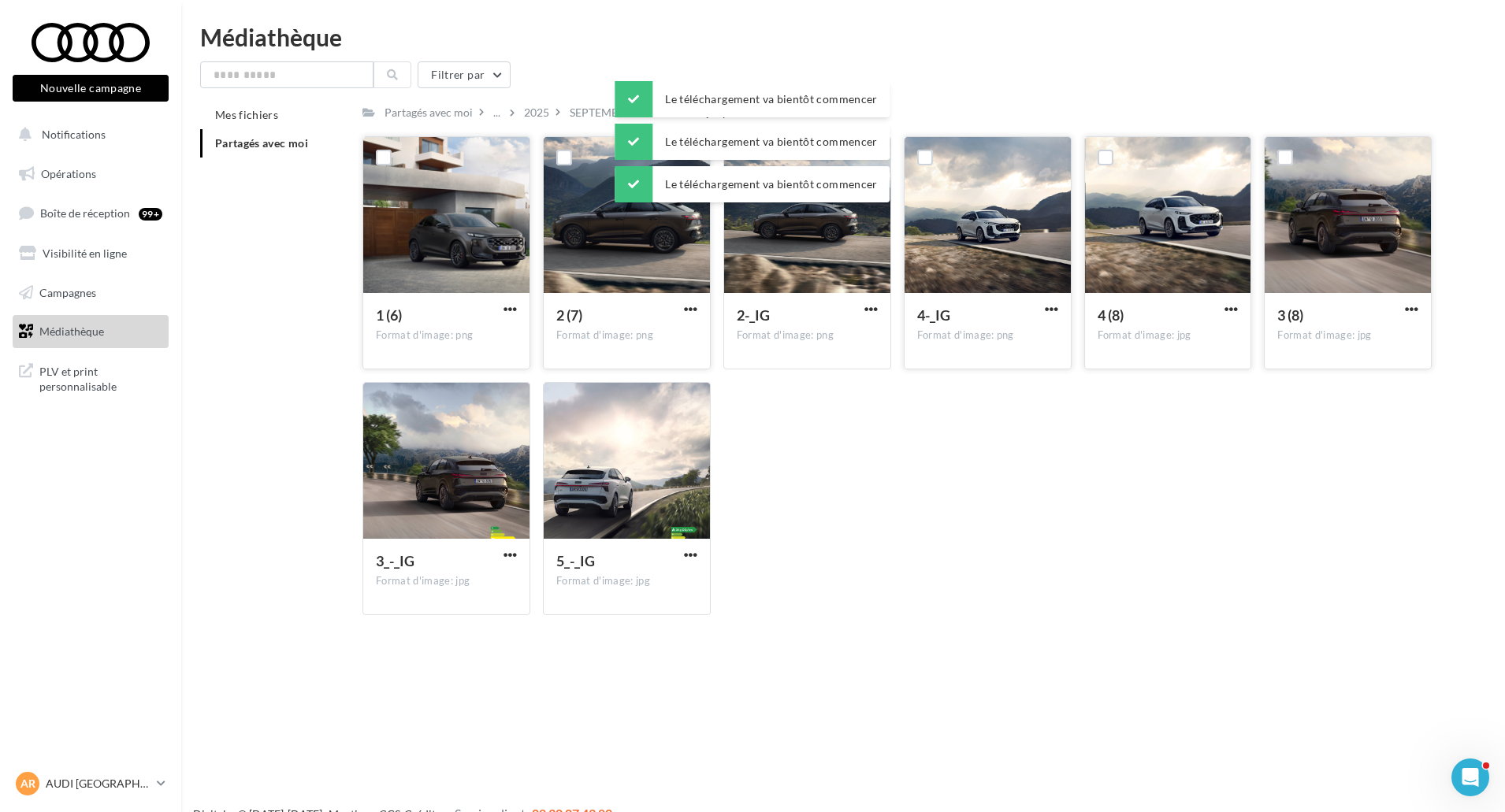
click at [1420, 305] on button "button" at bounding box center [1412, 310] width 20 height 15
click at [1369, 332] on button "Télécharger" at bounding box center [1343, 341] width 158 height 41
click at [501, 551] on button "button" at bounding box center [510, 556] width 20 height 15
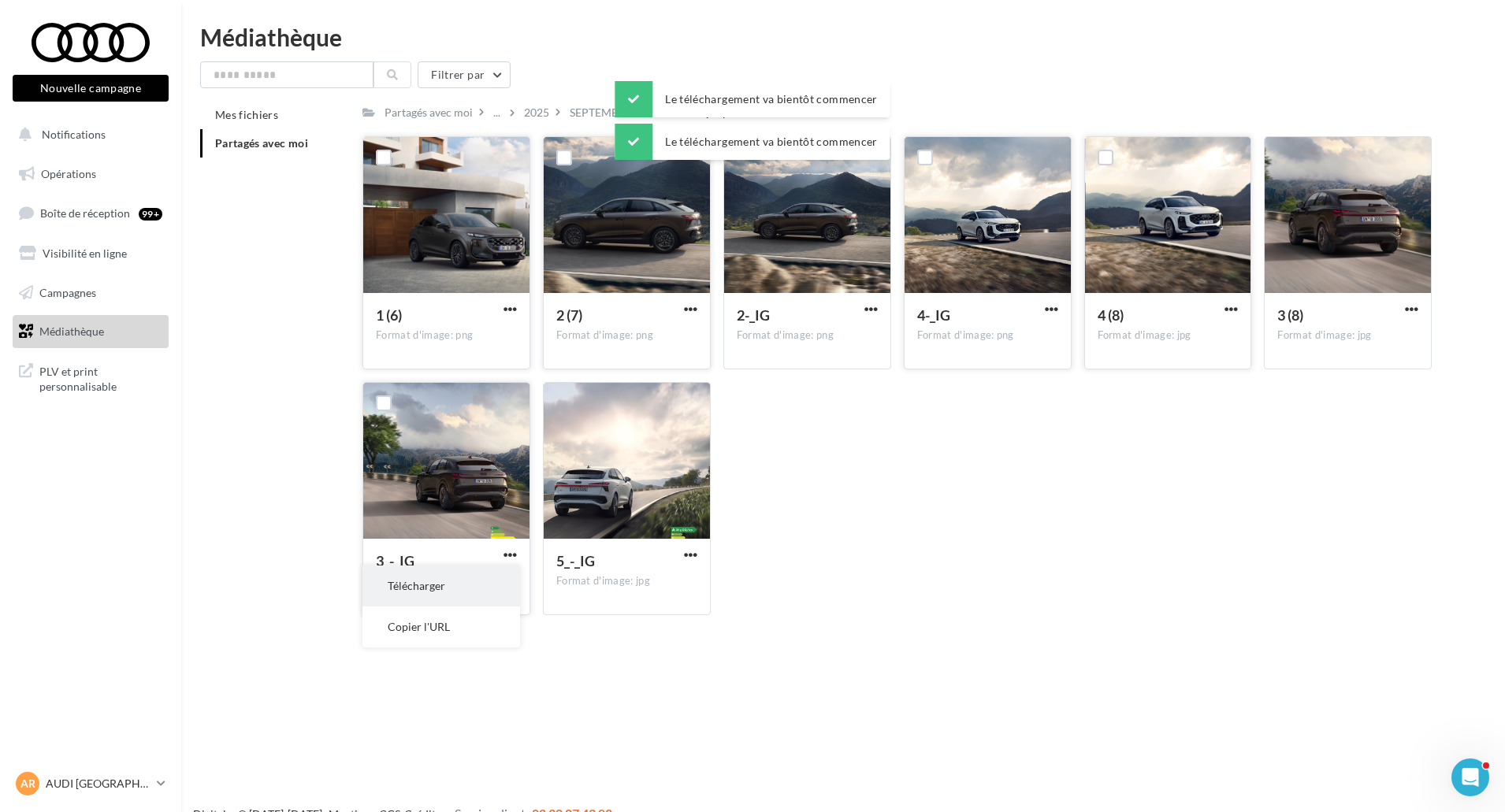
click at [507, 576] on button "Télécharger" at bounding box center [441, 587] width 158 height 41
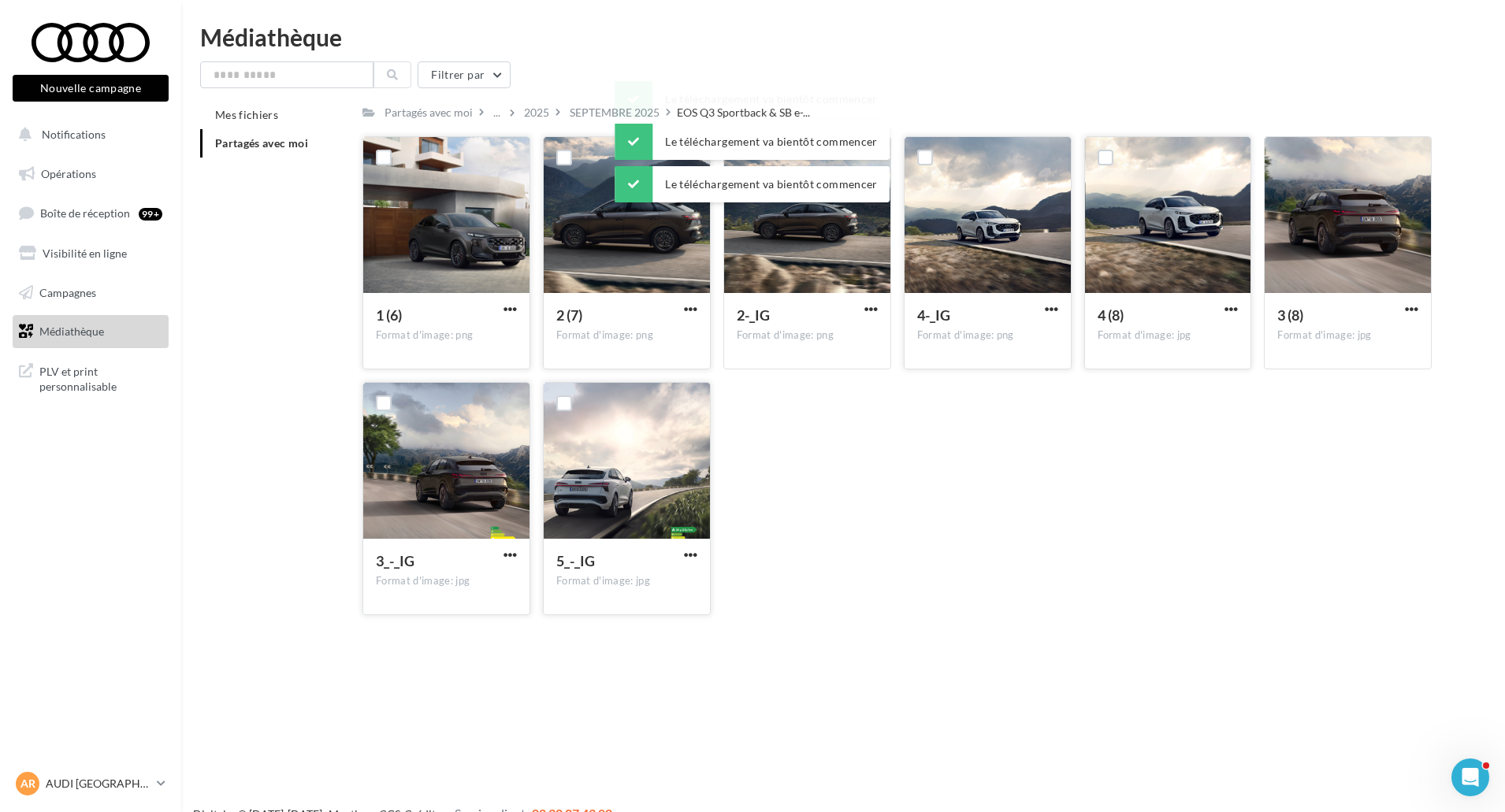
click at [701, 559] on div "5_-_IG Format d'image: jpg" at bounding box center [627, 575] width 167 height 74
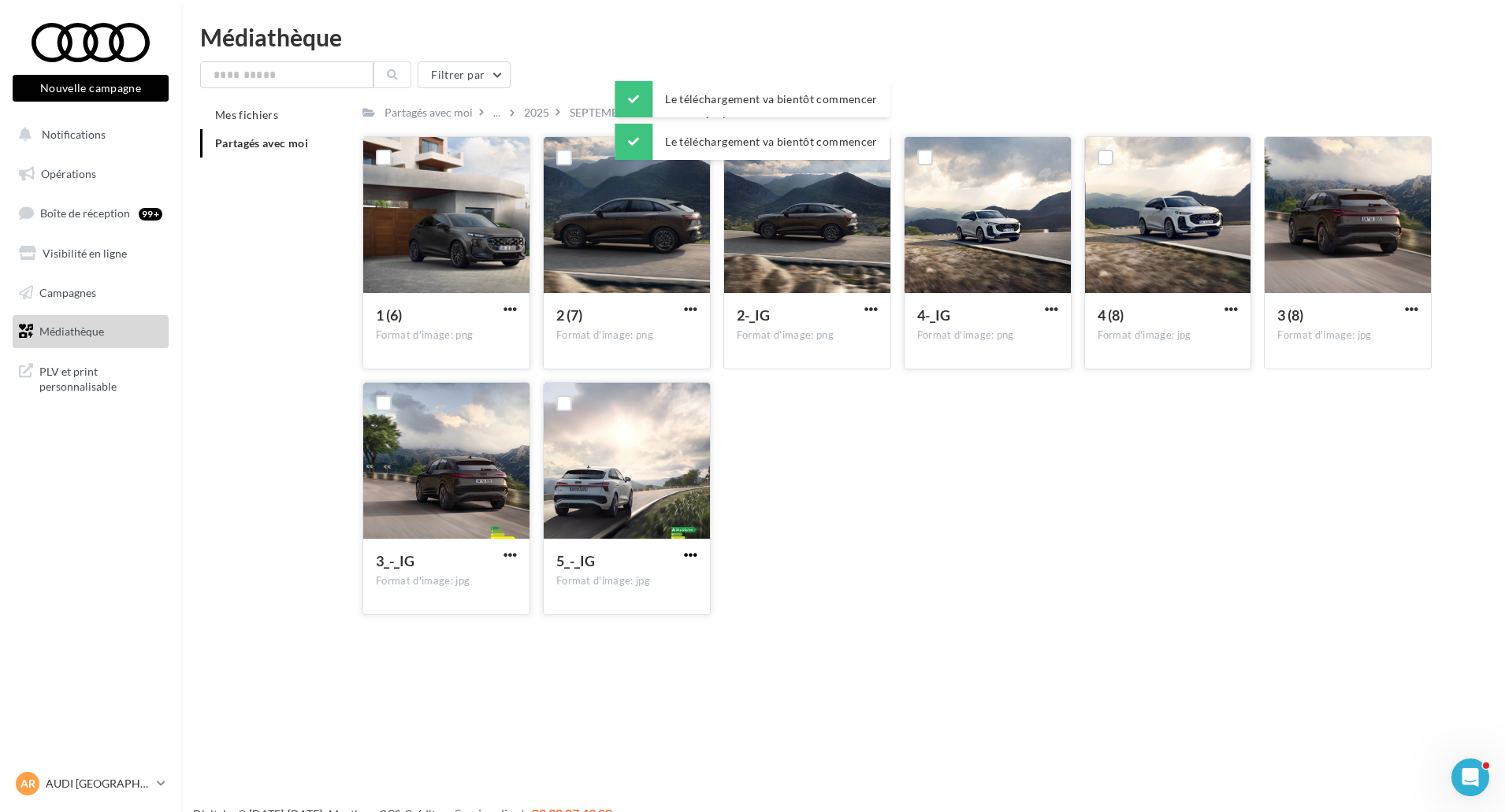
drag, startPoint x: 696, startPoint y: 552, endPoint x: 684, endPoint y: 564, distance: 17.0
click at [696, 552] on span "button" at bounding box center [691, 555] width 14 height 14
click at [642, 581] on button "Télécharger" at bounding box center [622, 587] width 158 height 41
click at [611, 104] on div "SEPTEMBRE 2025" at bounding box center [614, 112] width 97 height 23
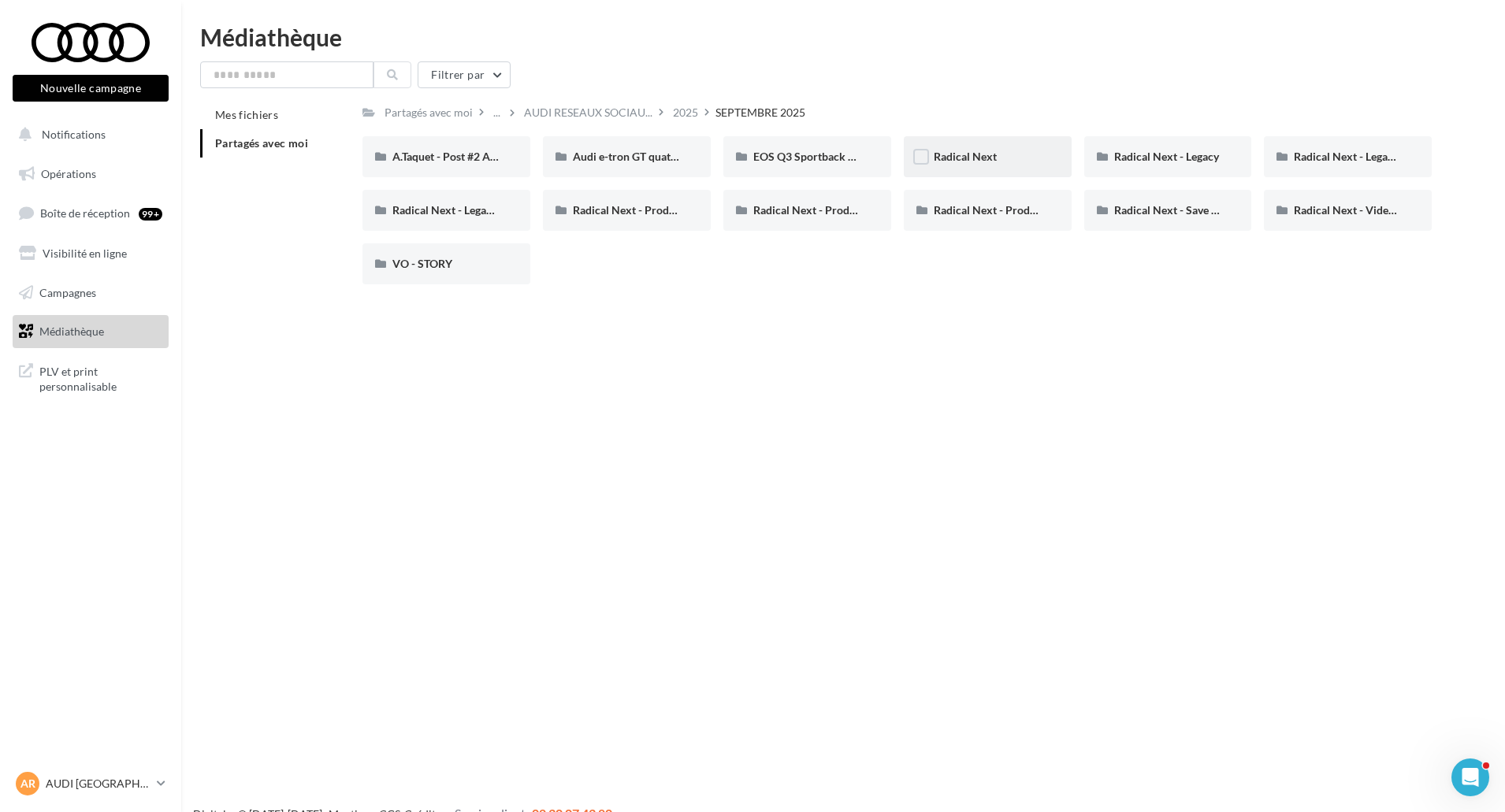
click at [964, 149] on div "Radical Next" at bounding box center [987, 156] width 108 height 15
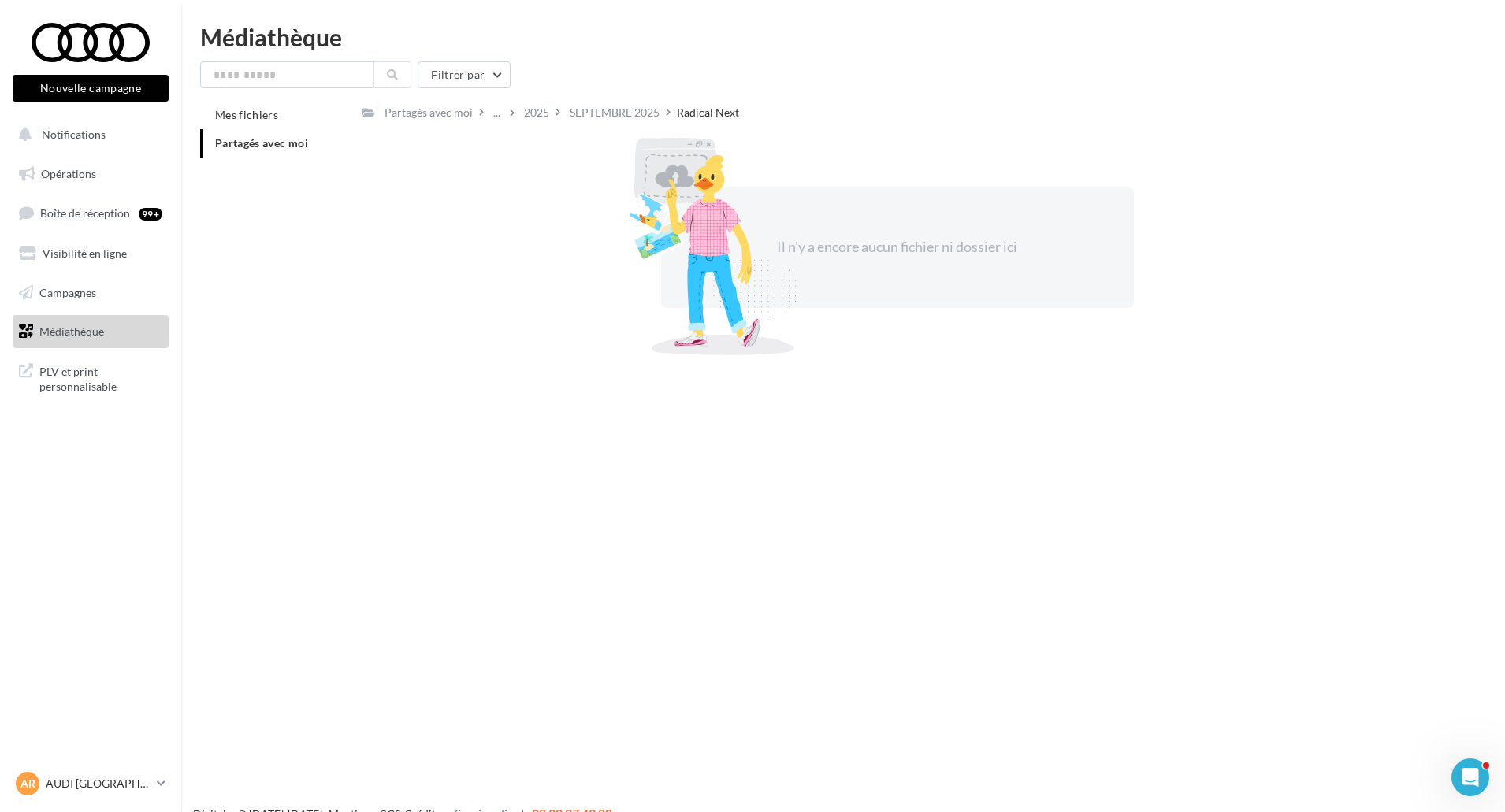
click at [61, 327] on span "Médiathèque" at bounding box center [72, 331] width 65 height 14
